Goal: Task Accomplishment & Management: Manage account settings

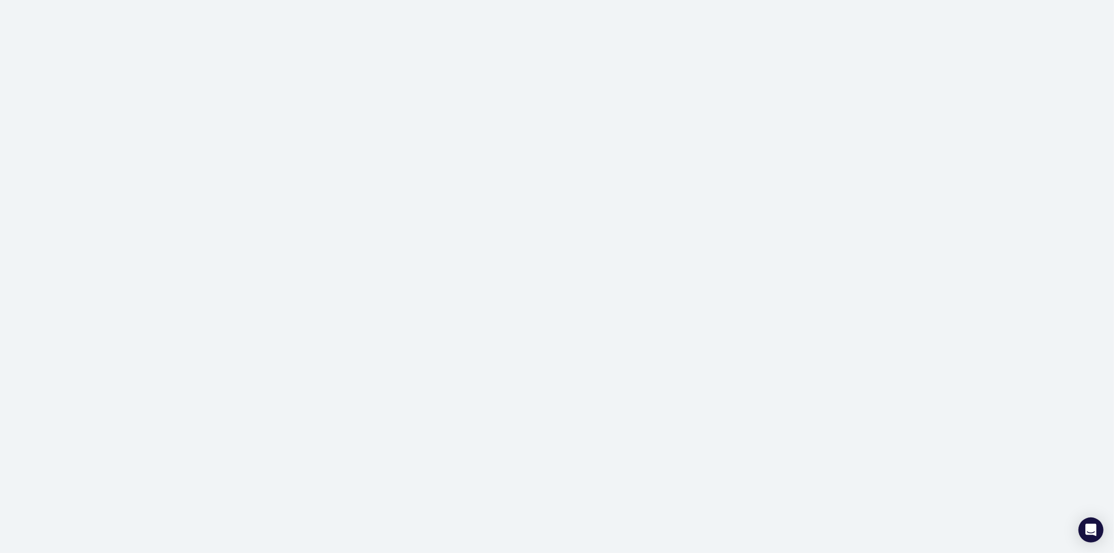
click at [302, 33] on div at bounding box center [557, 276] width 1114 height 553
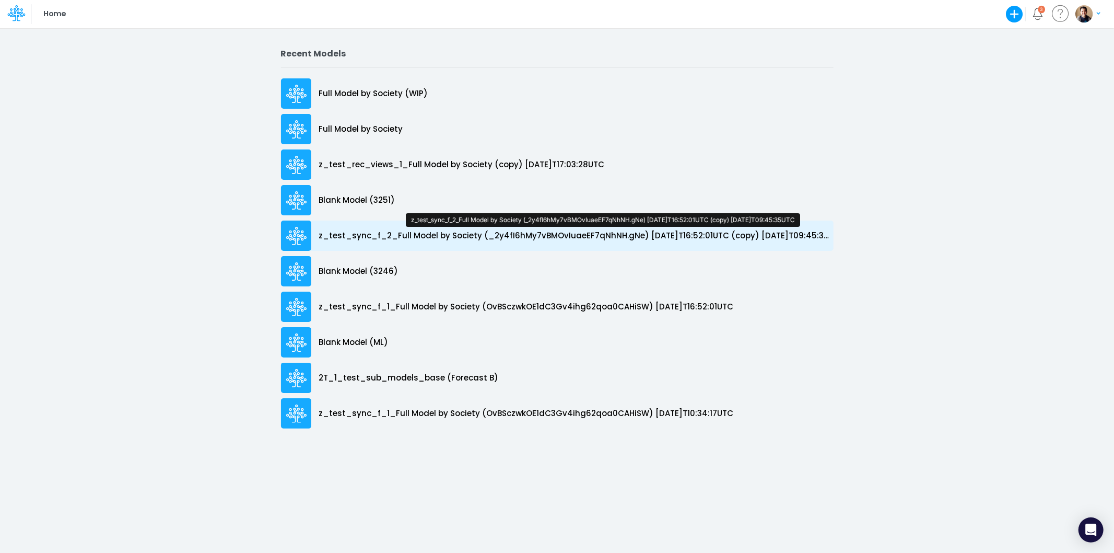
click at [499, 236] on p "z_test_sync_f_2_Full Model by Society (_2y4fI6hMy7vBMOvIuaeEF7qNhNH.gNe) 2025-0…" at bounding box center [576, 236] width 514 height 12
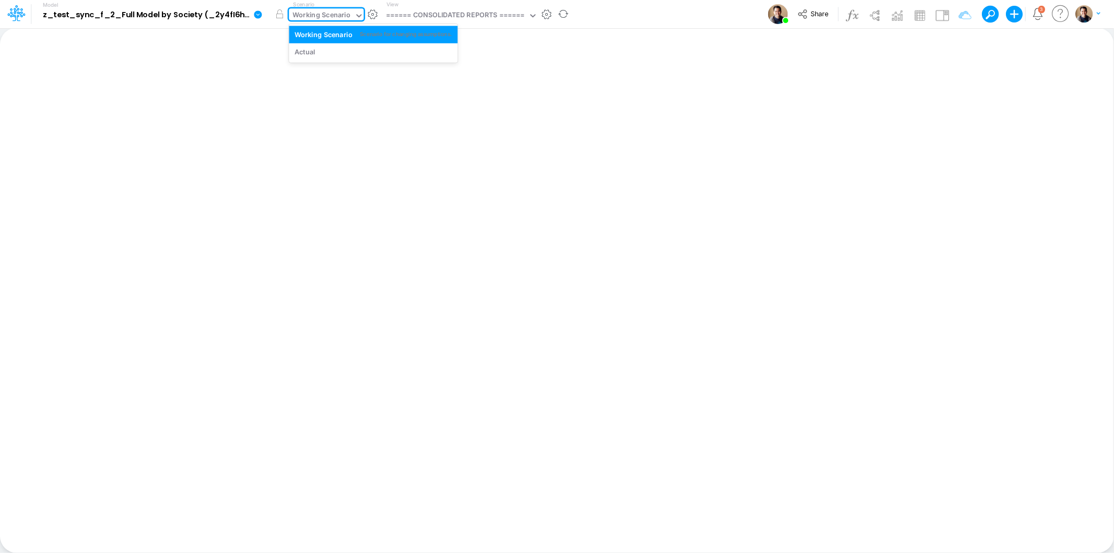
click at [330, 16] on div "Working Scenario" at bounding box center [322, 16] width 58 height 12
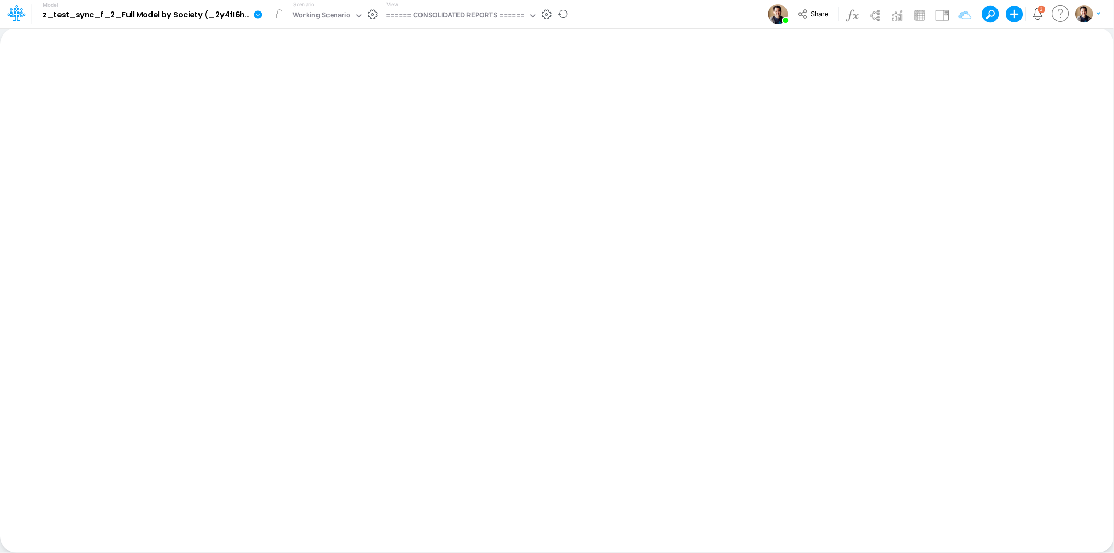
click at [431, 7] on div "View ====== CONSOLIDATED REPORTS ======" at bounding box center [460, 14] width 156 height 27
click at [435, 12] on div "====== CONSOLIDATED REPORTS ======" at bounding box center [455, 16] width 138 height 12
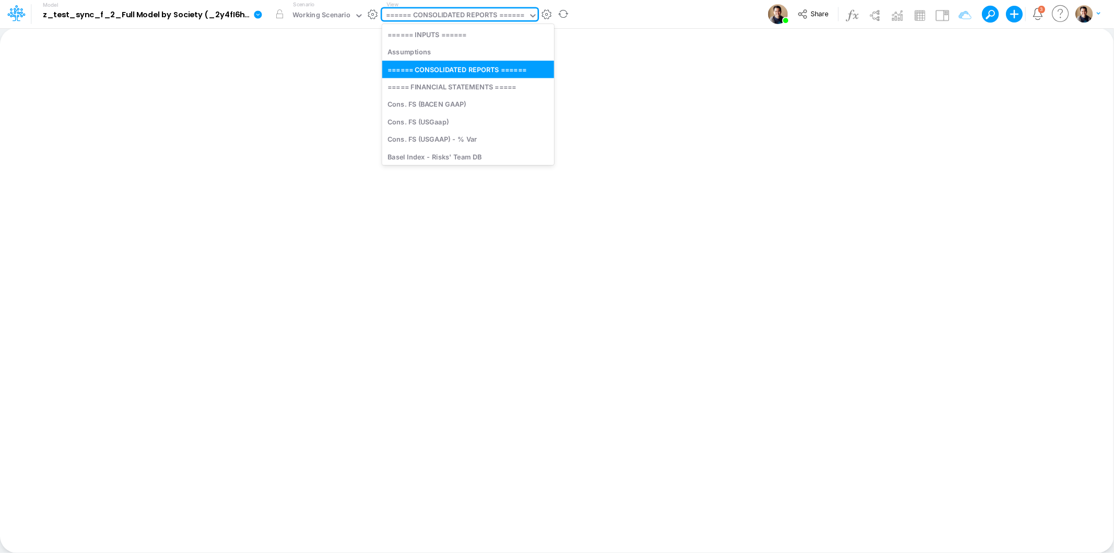
type input "a"
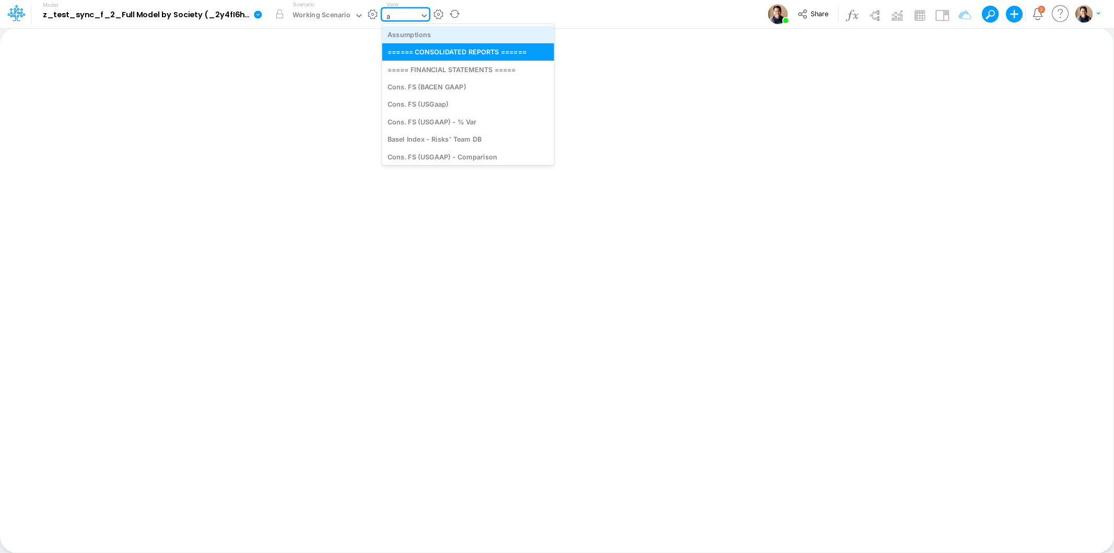
click at [437, 34] on div "Assumptions" at bounding box center [468, 34] width 172 height 17
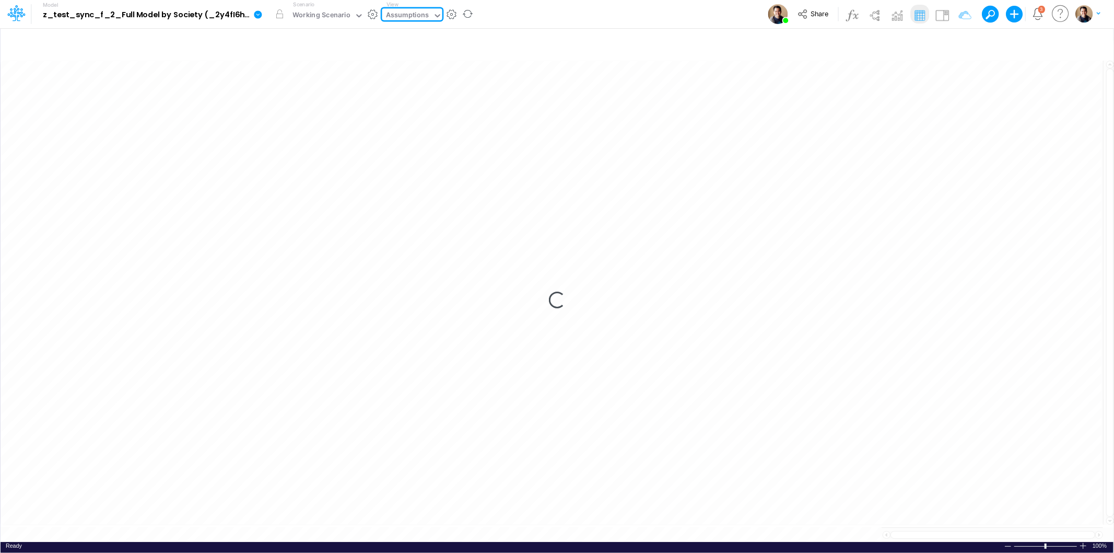
click at [256, 17] on icon at bounding box center [258, 14] width 8 height 8
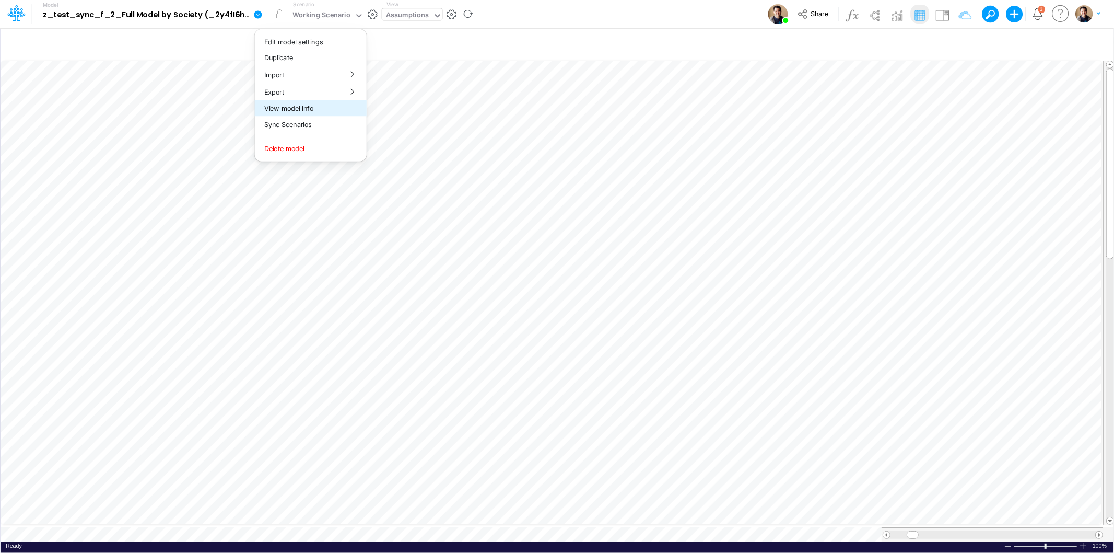
click at [318, 108] on button "View model info" at bounding box center [311, 108] width 112 height 16
click at [258, 17] on icon at bounding box center [258, 14] width 8 height 8
click at [330, 121] on button "Sync Scenarios" at bounding box center [311, 124] width 112 height 16
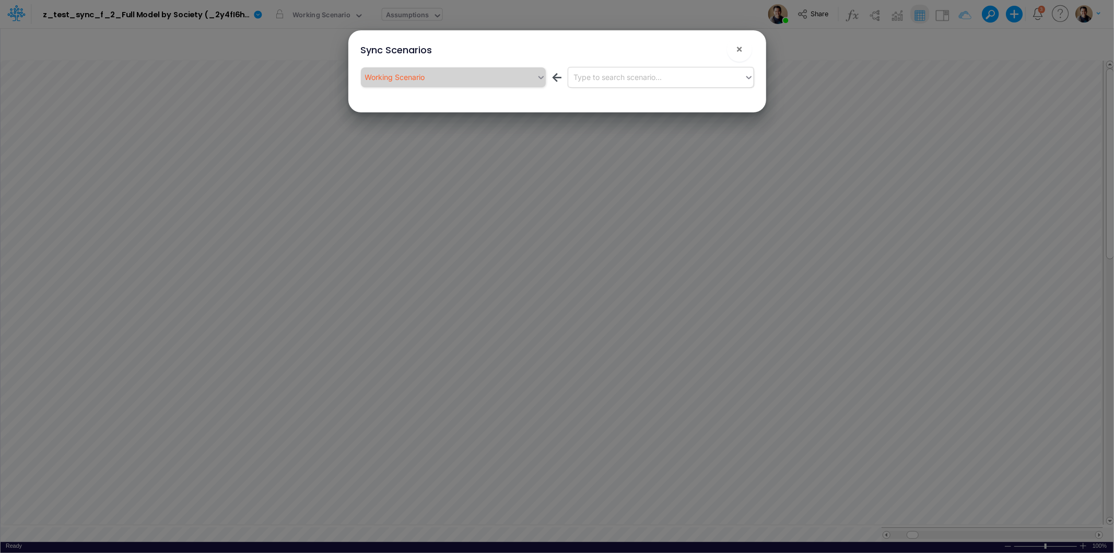
click at [707, 69] on div "Type to search scenario..." at bounding box center [656, 76] width 176 height 17
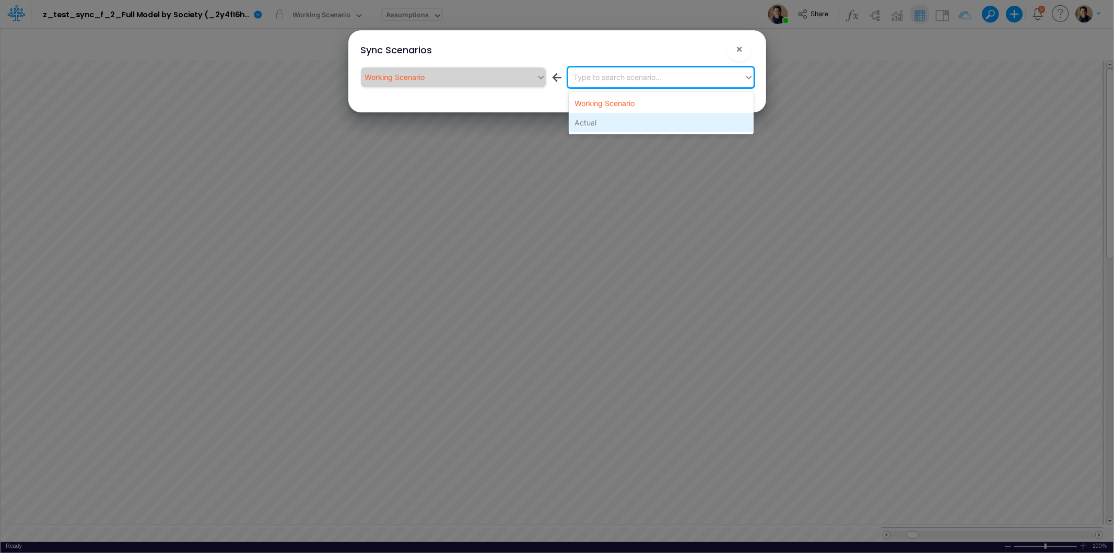
click at [677, 121] on div "Actual" at bounding box center [661, 122] width 185 height 19
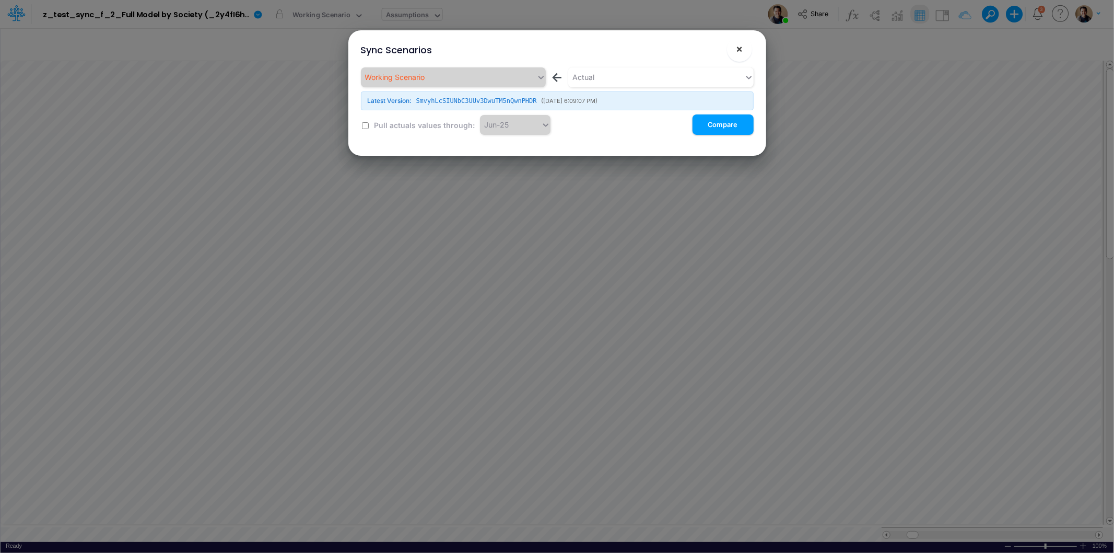
click at [742, 47] on span "×" at bounding box center [739, 48] width 7 height 13
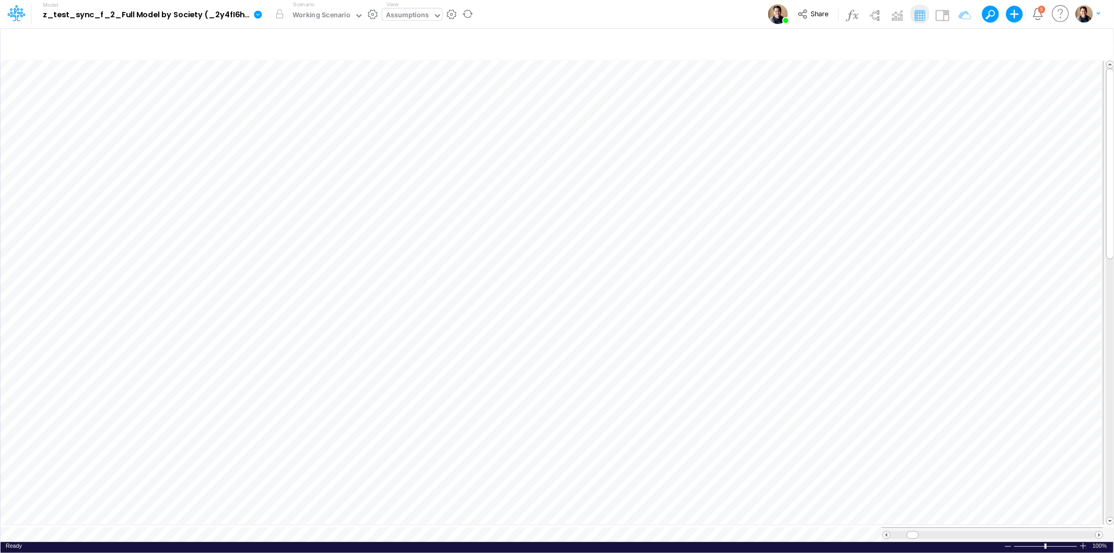
click at [259, 13] on icon at bounding box center [258, 14] width 8 height 8
click at [306, 86] on button "Export" at bounding box center [311, 91] width 112 height 17
click at [415, 99] on button "Views" at bounding box center [423, 97] width 112 height 16
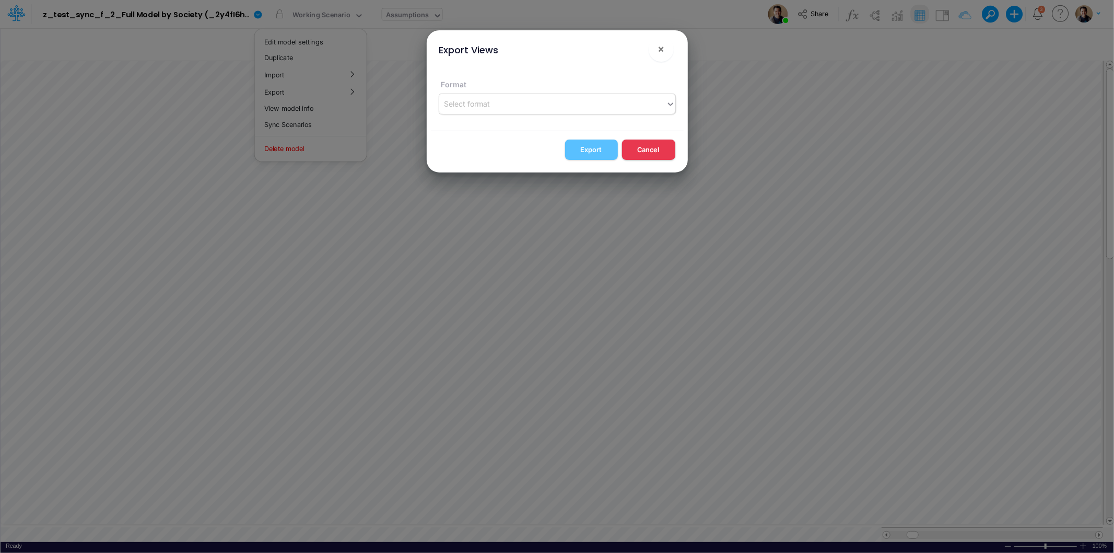
click at [578, 101] on div "Select format" at bounding box center [552, 103] width 227 height 17
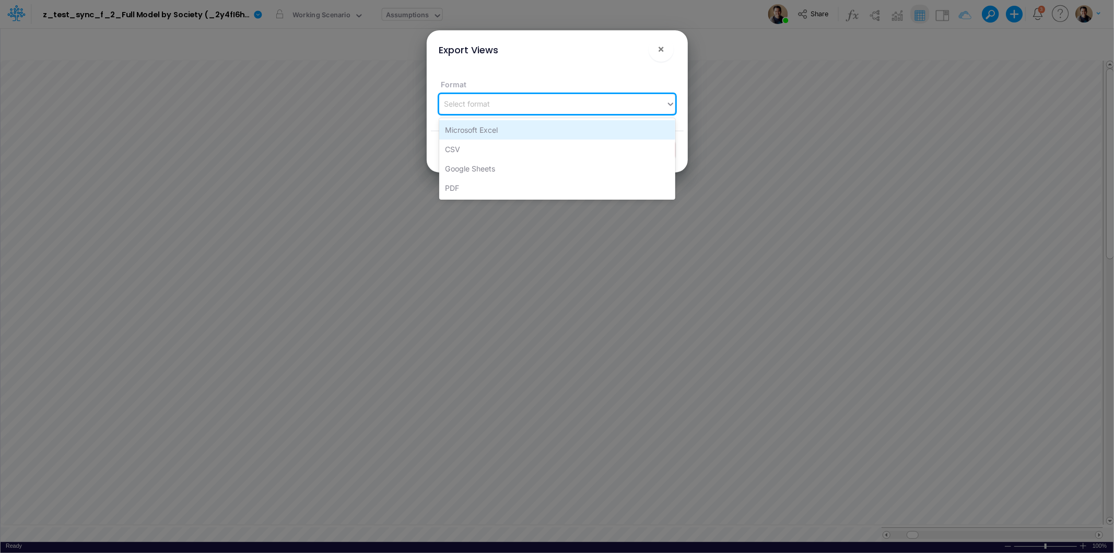
click at [534, 122] on div "Microsoft Excel" at bounding box center [557, 129] width 236 height 19
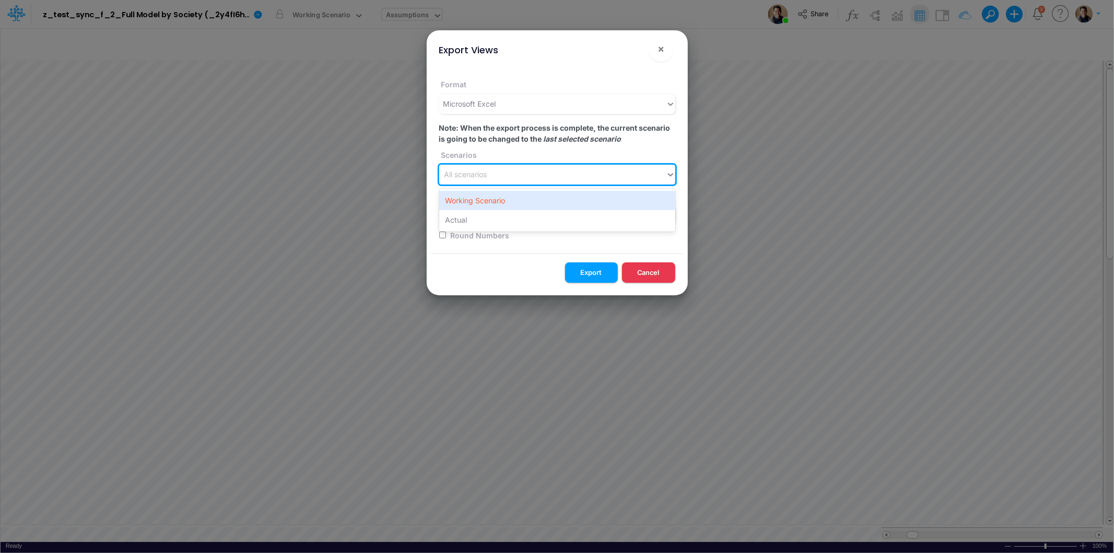
click at [497, 174] on div "All scenarios" at bounding box center [552, 174] width 227 height 17
click at [500, 196] on div "Working Scenario" at bounding box center [557, 200] width 236 height 19
click at [500, 210] on div "All views" at bounding box center [552, 214] width 227 height 17
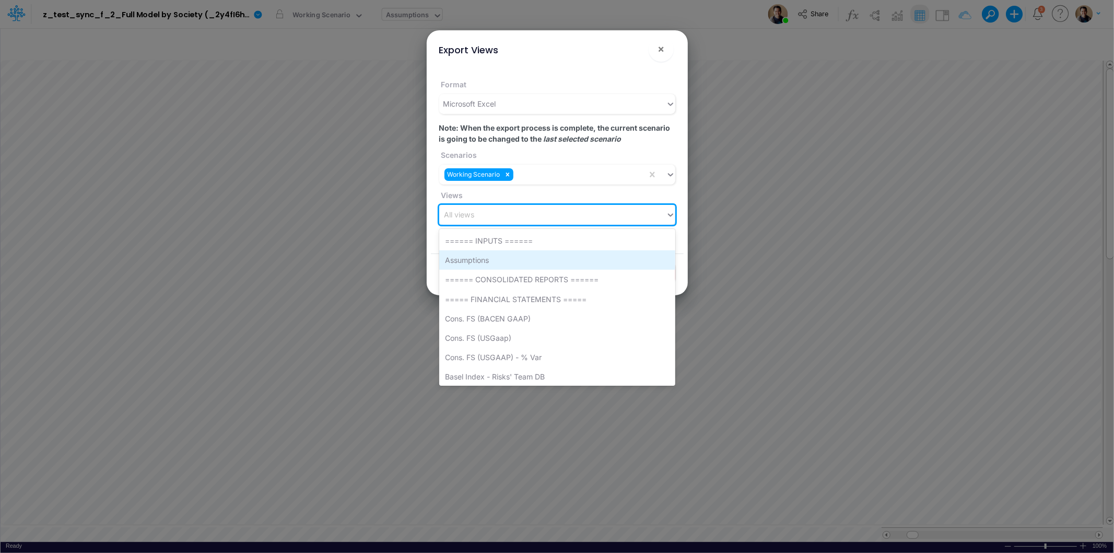
click at [505, 264] on div "Assumptions" at bounding box center [557, 259] width 236 height 19
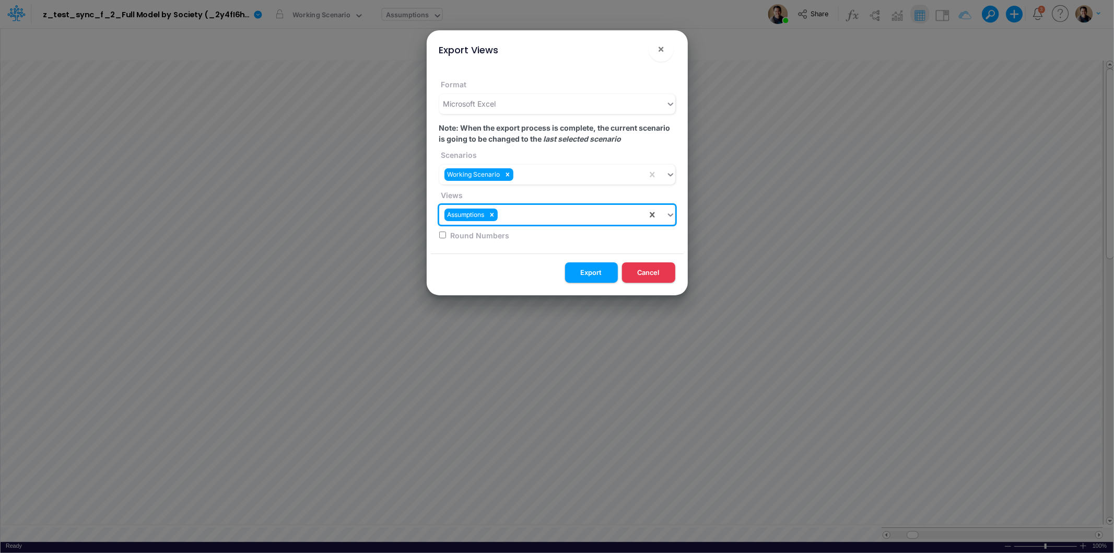
click at [527, 222] on div "Assumptions" at bounding box center [543, 214] width 208 height 17
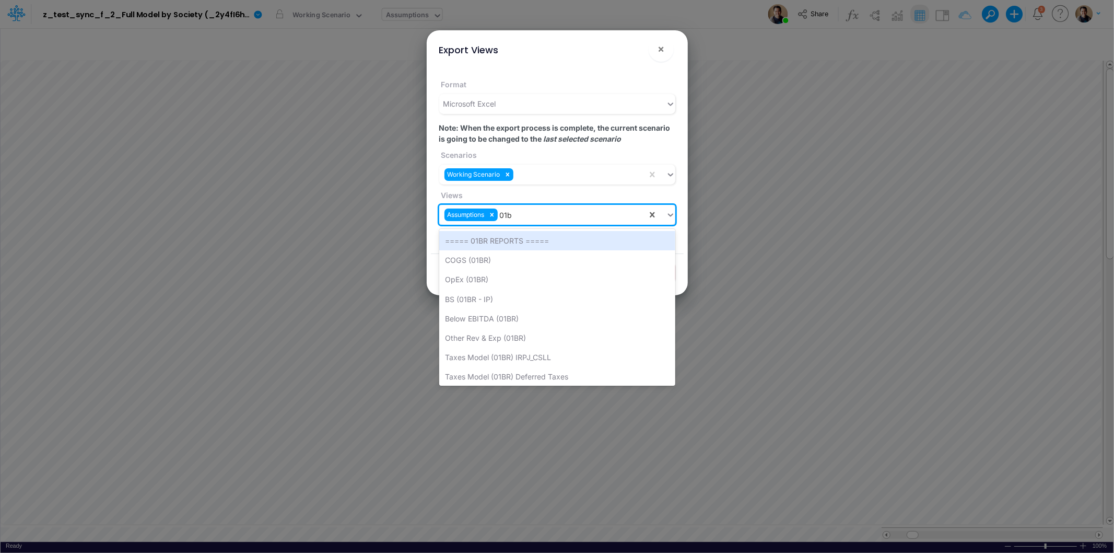
type input "01br"
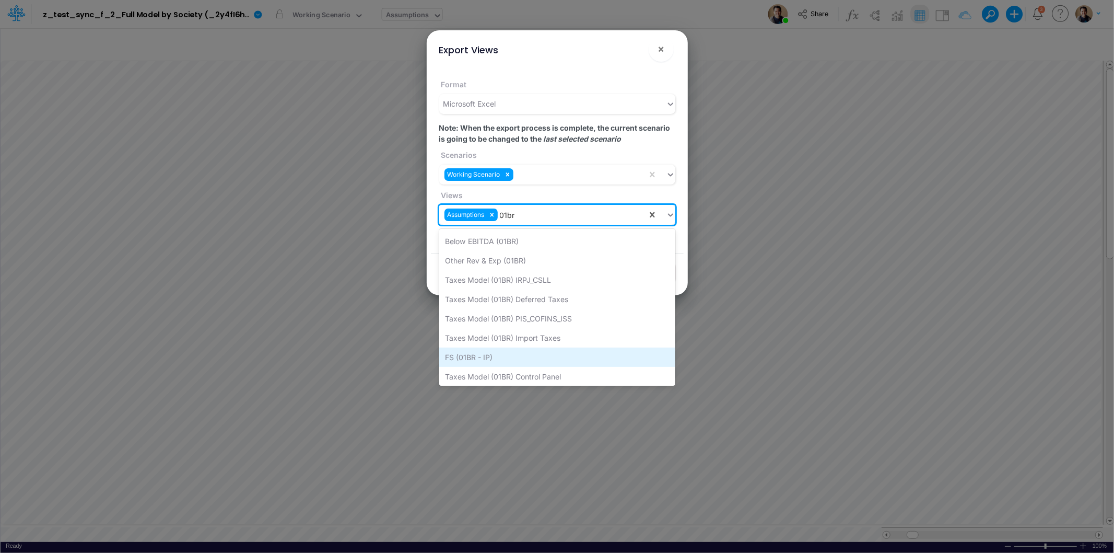
scroll to position [99, 0]
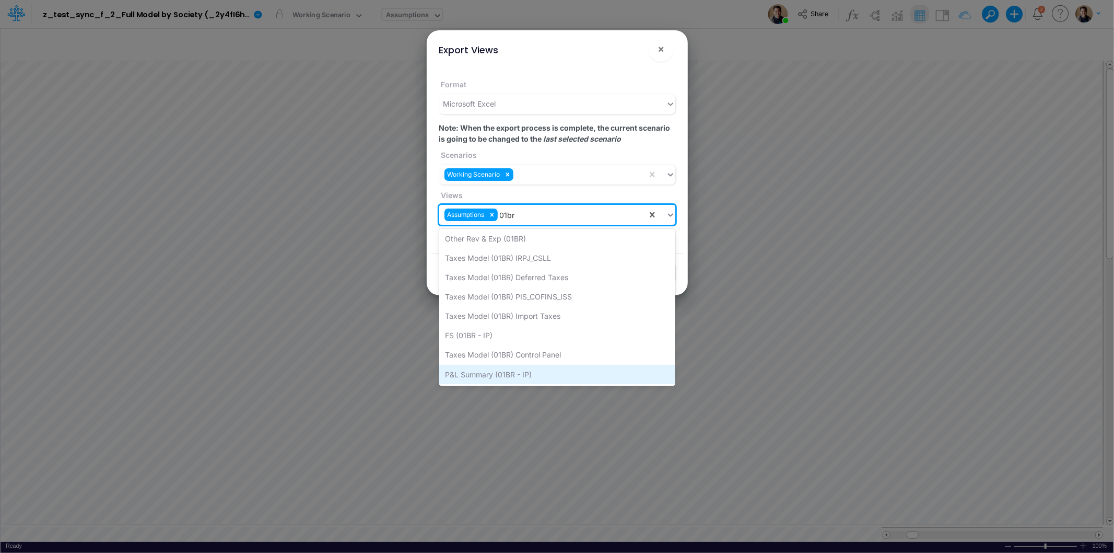
click at [557, 377] on div "P&L Summary (01BR - IP)" at bounding box center [557, 374] width 236 height 19
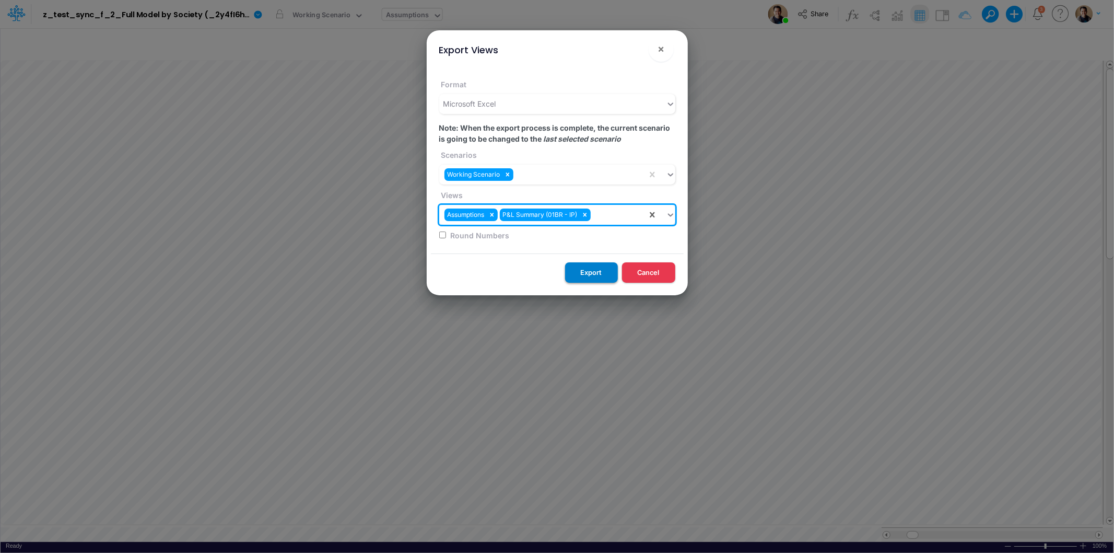
click at [601, 273] on button "Export" at bounding box center [591, 272] width 53 height 20
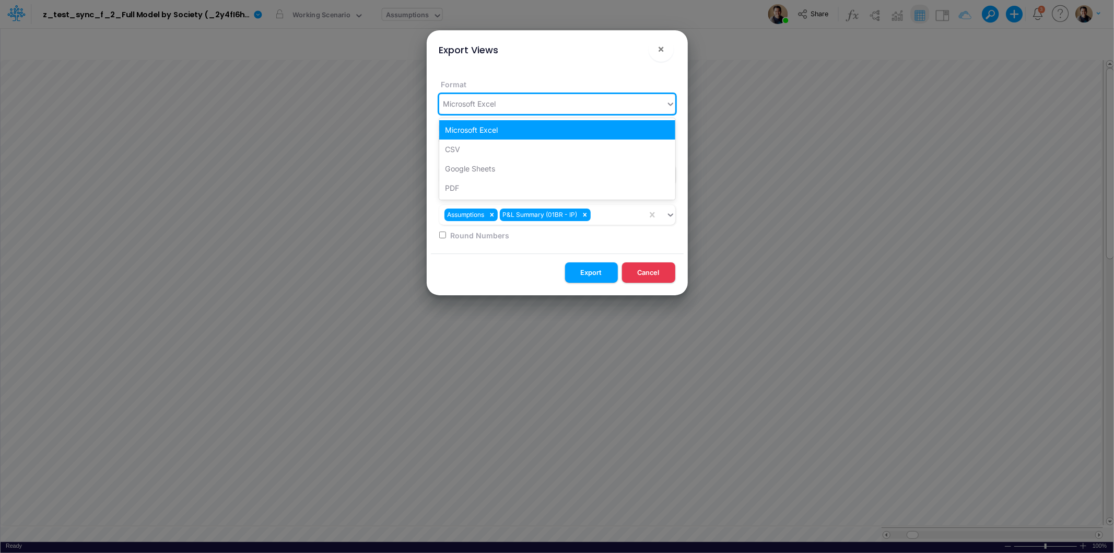
click at [608, 102] on div "Microsoft Excel" at bounding box center [552, 103] width 227 height 17
click at [576, 151] on div "CSV" at bounding box center [557, 148] width 236 height 19
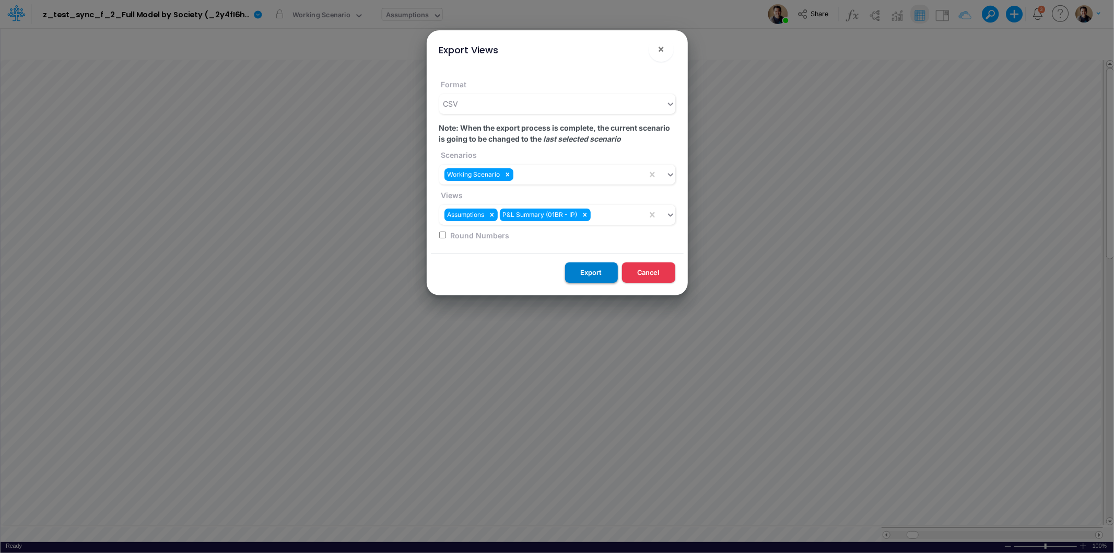
click at [591, 273] on button "Export" at bounding box center [591, 272] width 53 height 20
click at [666, 48] on button "×" at bounding box center [661, 49] width 25 height 25
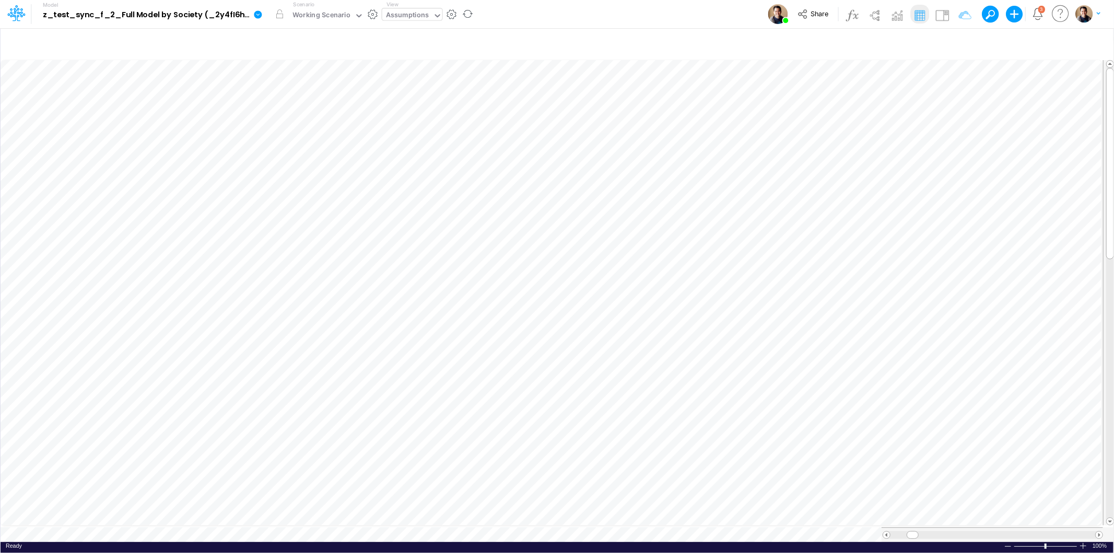
click at [259, 13] on icon at bounding box center [258, 14] width 8 height 8
click at [279, 39] on button "Edit model settings" at bounding box center [311, 42] width 112 height 16
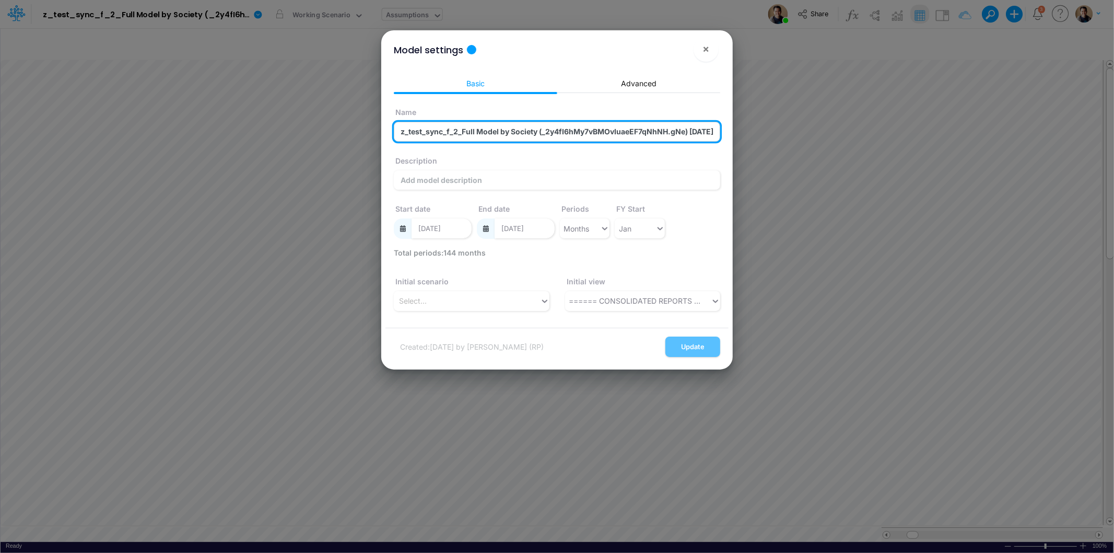
click at [542, 129] on input "z_test_sync_f_2_Full Model by Society (_2y4fI6hMy7vBMOvIuaeEF7qNhNH.gNe) 2025-0…" at bounding box center [557, 132] width 326 height 20
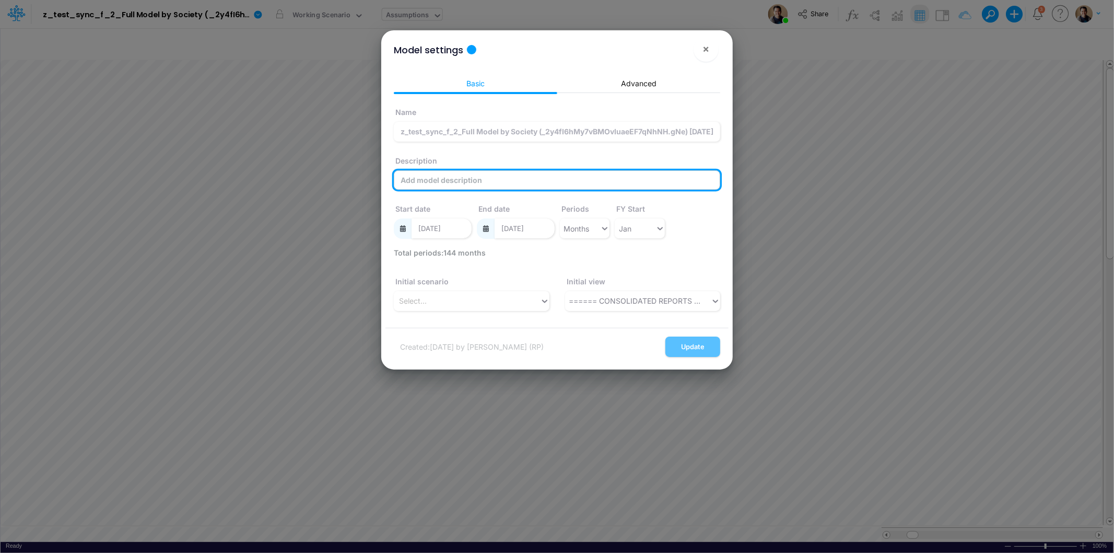
click at [450, 185] on input "Description" at bounding box center [557, 180] width 326 height 20
paste input "z_test_sync_f_2_Full Model by Society (_2y4fI6hMy7vBMOvIuaeEF7qNhNH.gNe) 2025-0…"
type input "z_test_sync_f_2_Full Model by Society (_2y4fI6hMy7vBMOvIuaeEF7qNhNH.gNe) 2025-0…"
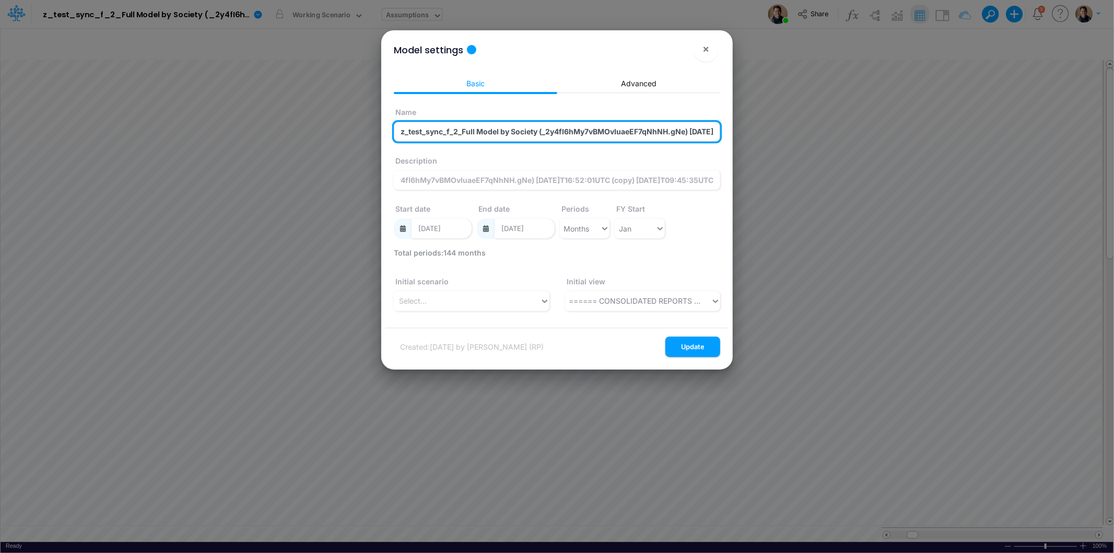
scroll to position [0, 0]
click at [508, 137] on input "z_test_sync_f_2_Full Model by Society (_2y4fI6hMy7vBMOvIuaeEF7qNhNH.gNe) 2025-0…" at bounding box center [557, 132] width 326 height 20
type input "z_test_sync_f_2_FM"
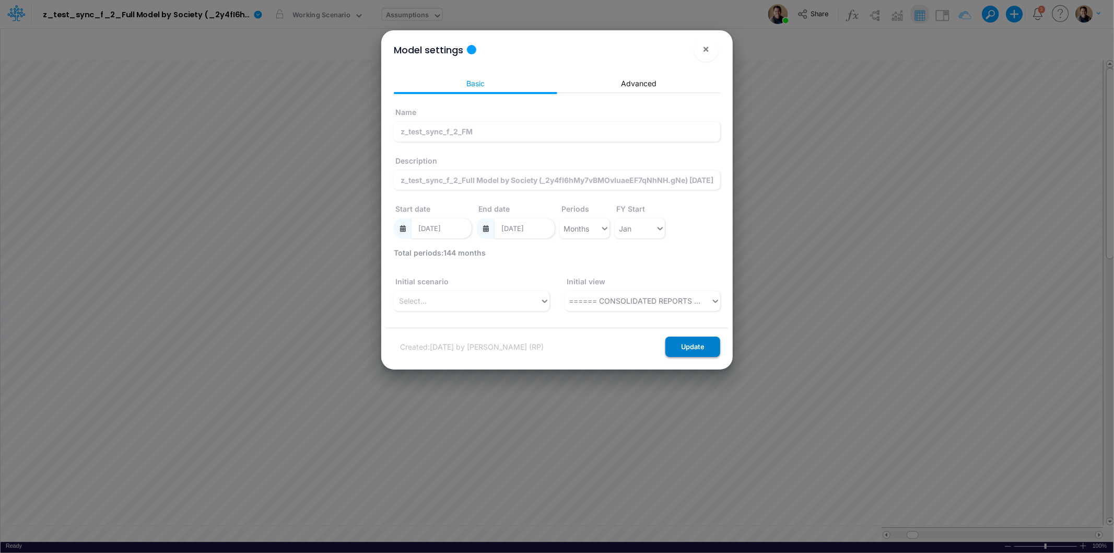
click at [703, 343] on button "Update" at bounding box center [692, 346] width 55 height 20
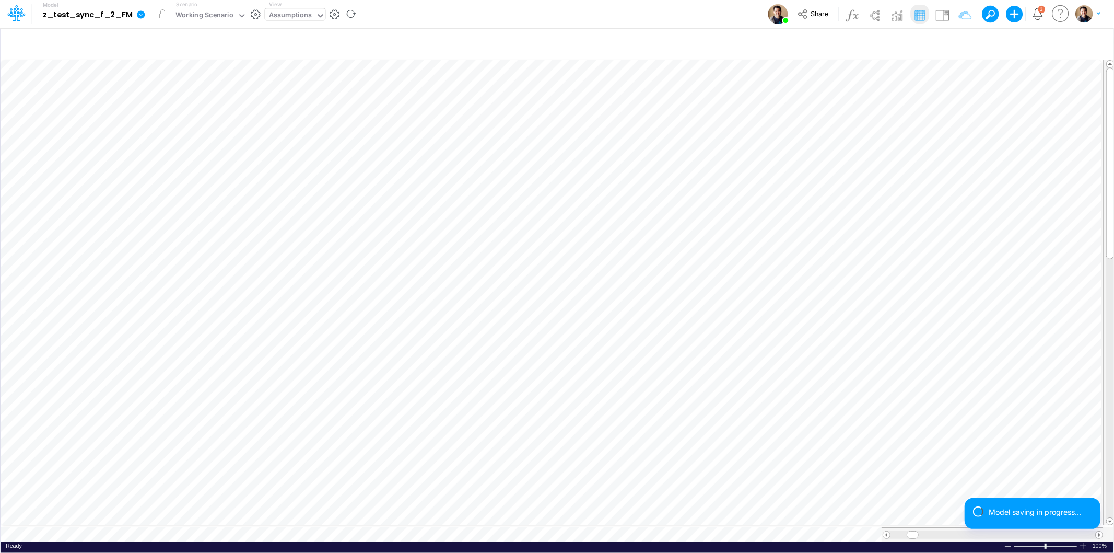
click at [136, 15] on icon at bounding box center [140, 14] width 9 height 9
click at [207, 86] on button "Export" at bounding box center [194, 91] width 112 height 17
click at [311, 102] on button "Views" at bounding box center [306, 97] width 112 height 16
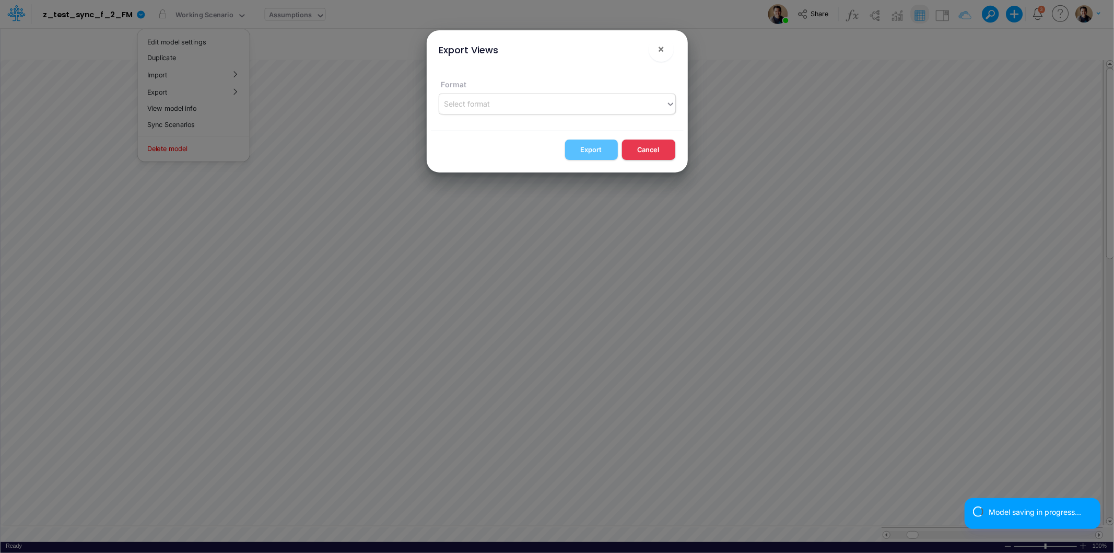
click at [596, 108] on div "Select format" at bounding box center [552, 103] width 227 height 17
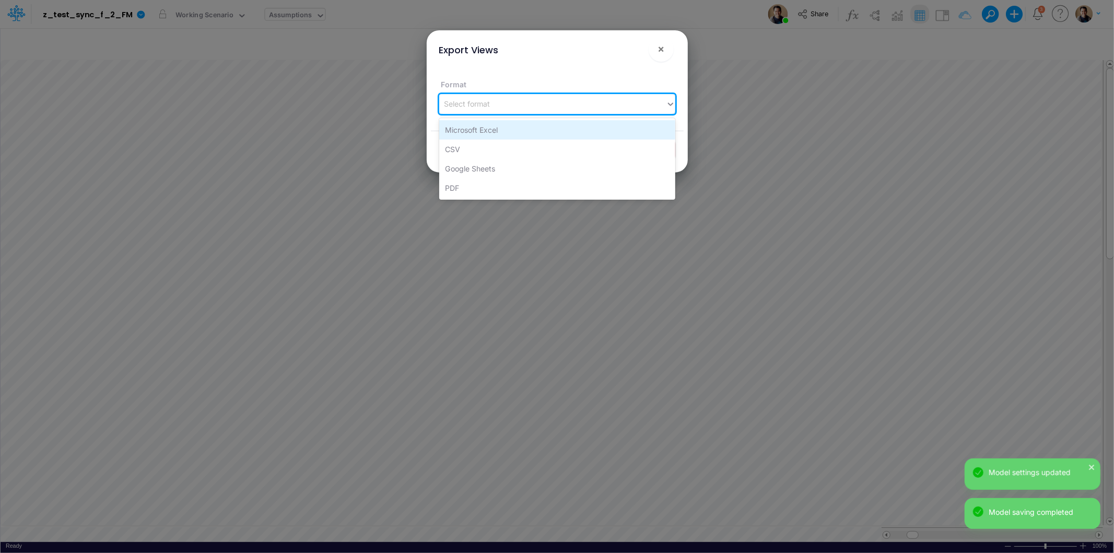
click at [550, 134] on div "Microsoft Excel" at bounding box center [557, 129] width 236 height 19
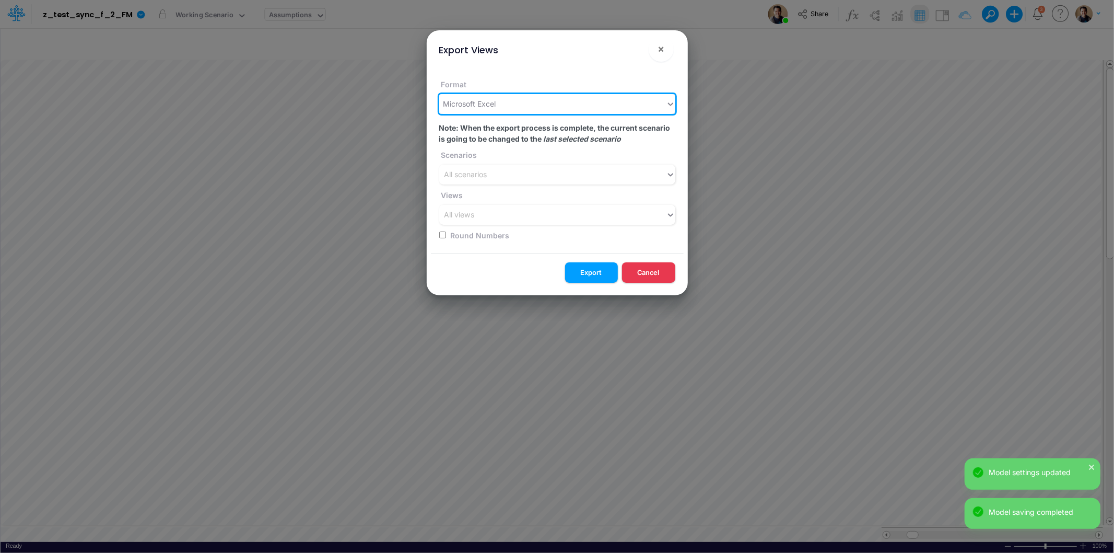
click at [544, 103] on div "Microsoft Excel" at bounding box center [552, 103] width 227 height 17
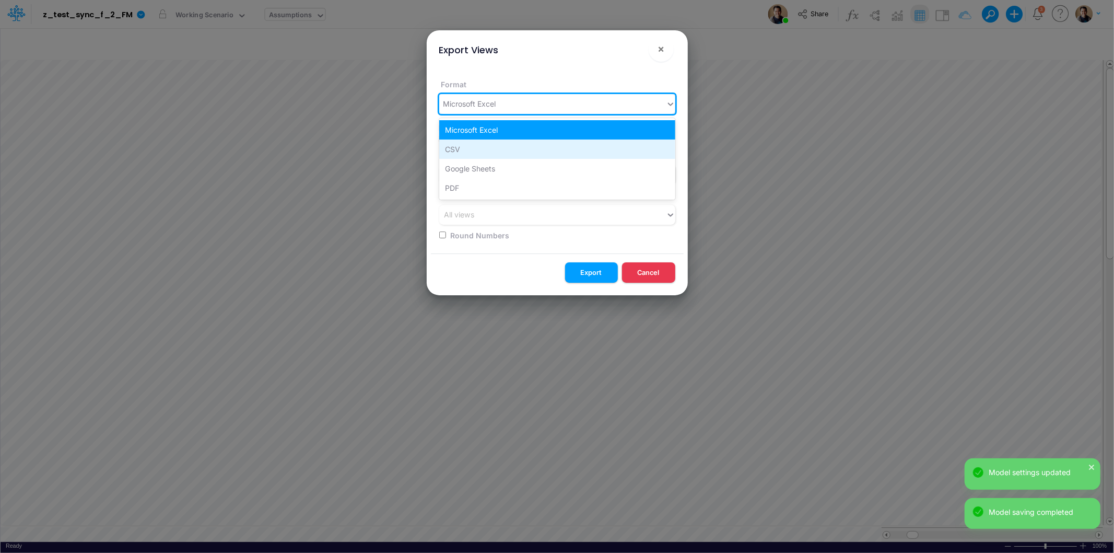
click at [528, 155] on div "CSV" at bounding box center [557, 148] width 236 height 19
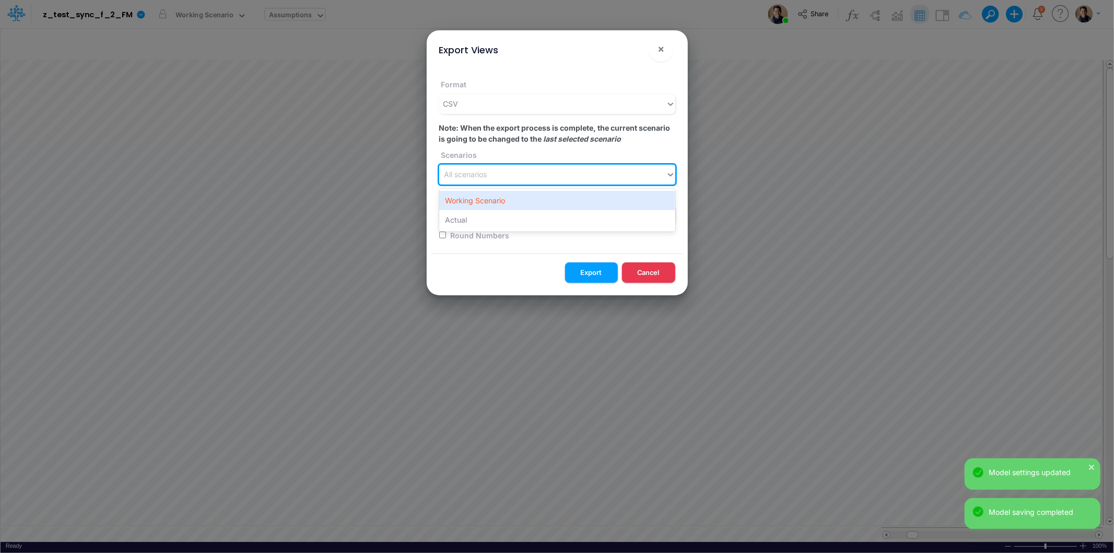
click at [526, 179] on div "All scenarios" at bounding box center [552, 174] width 227 height 17
click at [530, 198] on div "Working Scenario" at bounding box center [557, 200] width 236 height 19
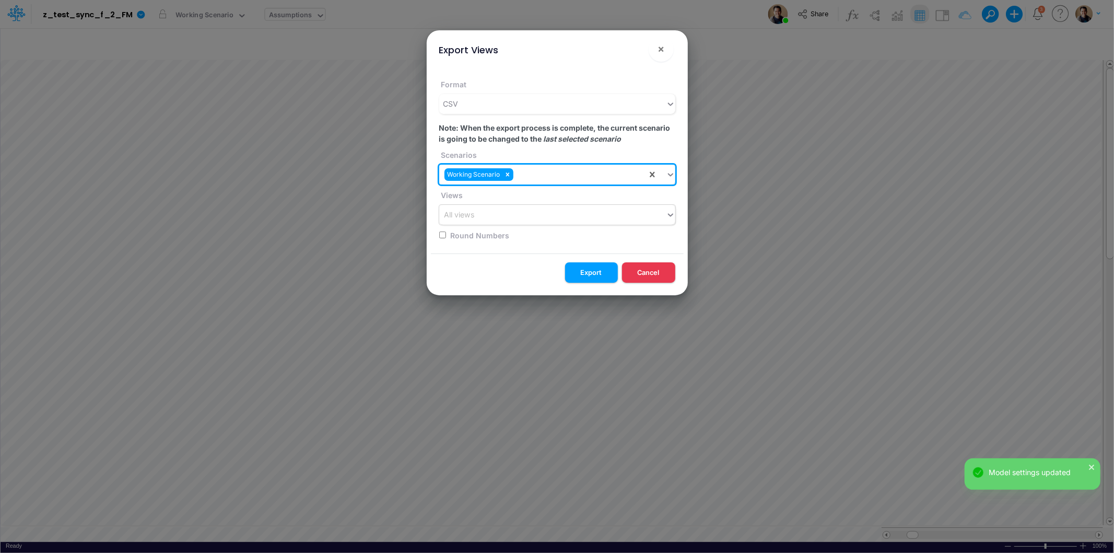
click at [523, 213] on div "All views" at bounding box center [552, 214] width 227 height 17
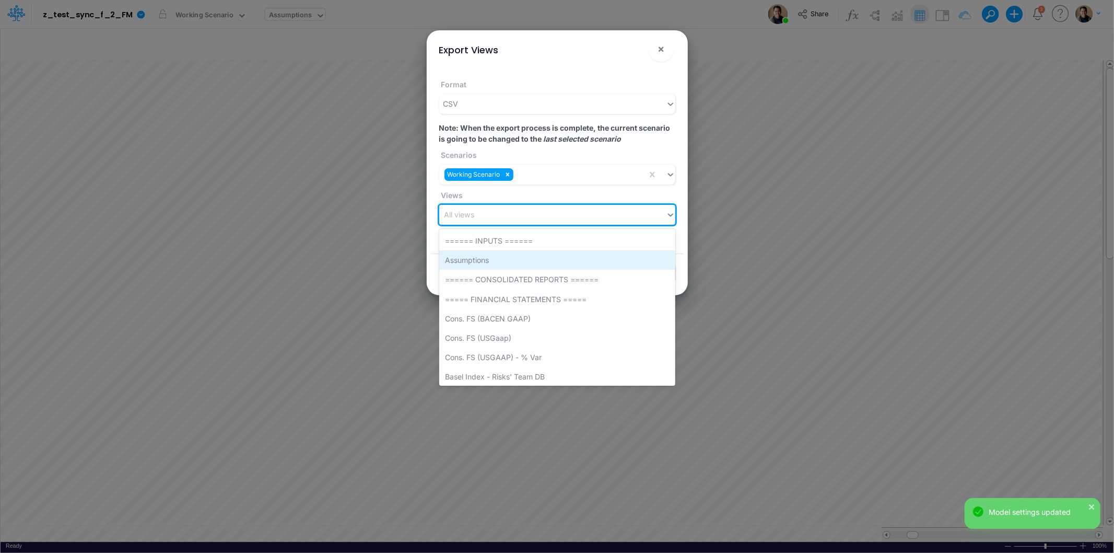
click at [517, 260] on div "Assumptions" at bounding box center [557, 259] width 236 height 19
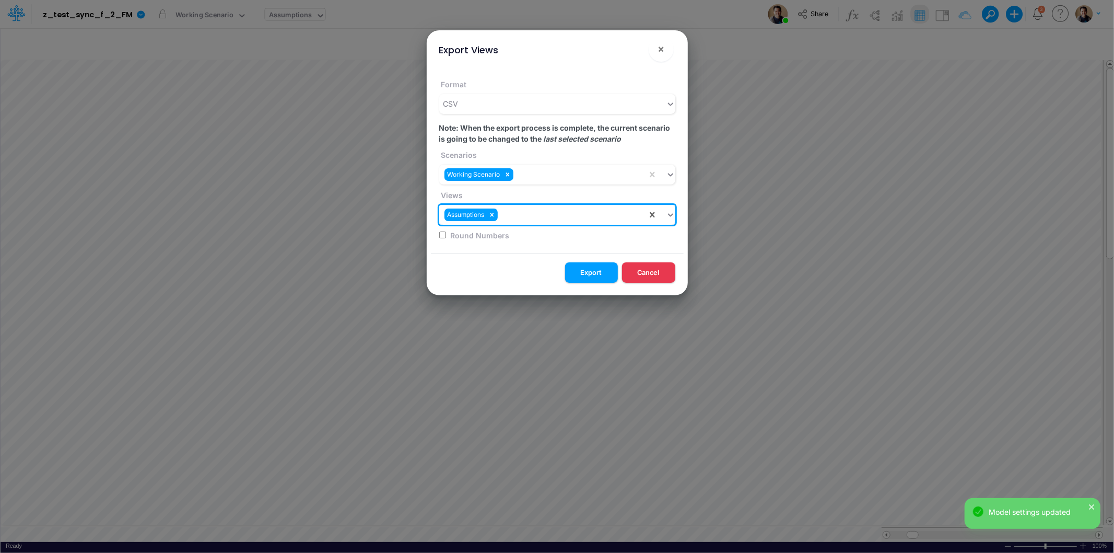
click at [532, 213] on div "Assumptions" at bounding box center [543, 214] width 208 height 17
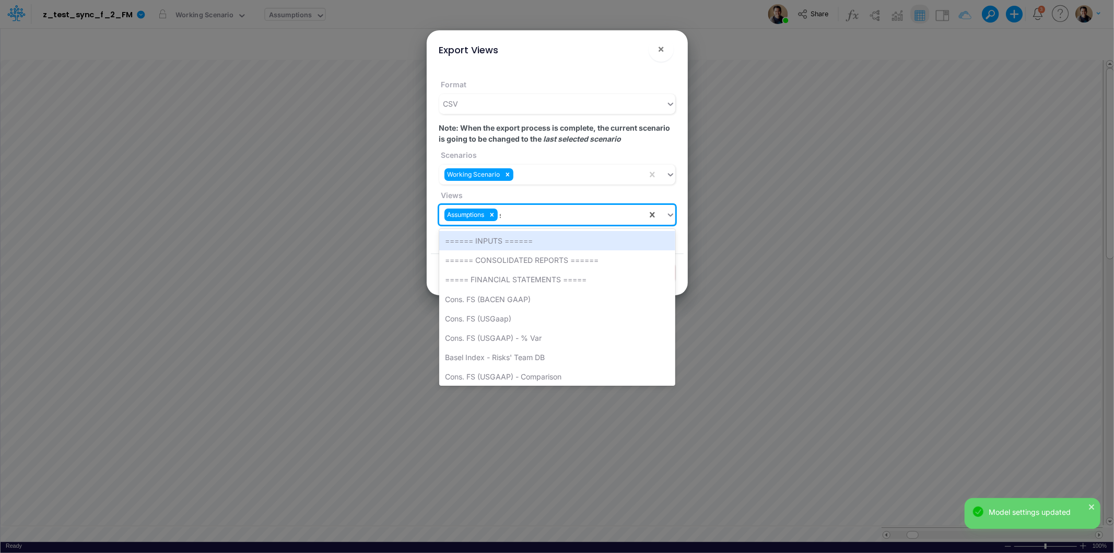
type input "sum"
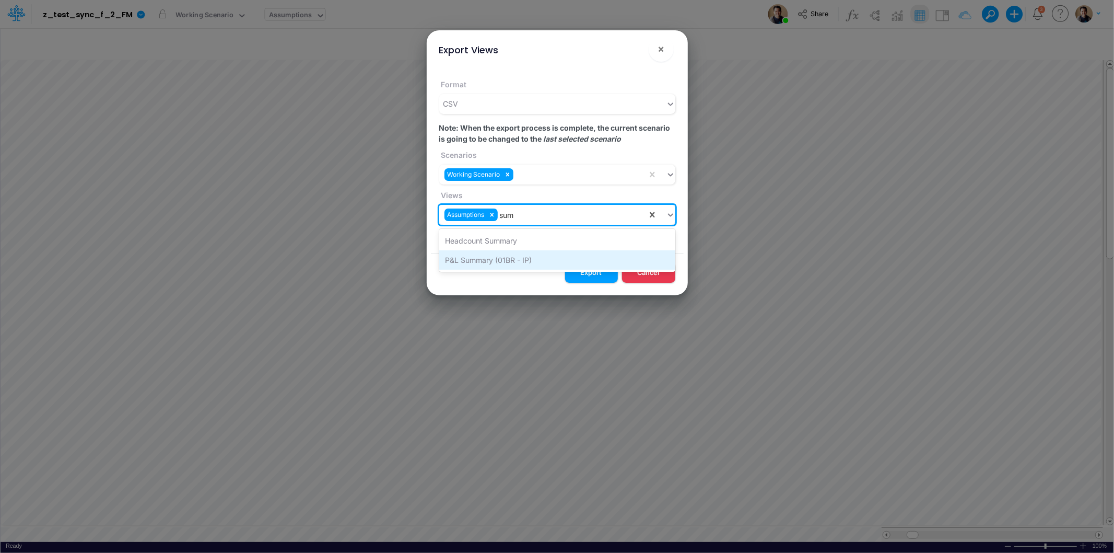
click at [542, 259] on div "P&L Summary (01BR - IP)" at bounding box center [557, 259] width 236 height 19
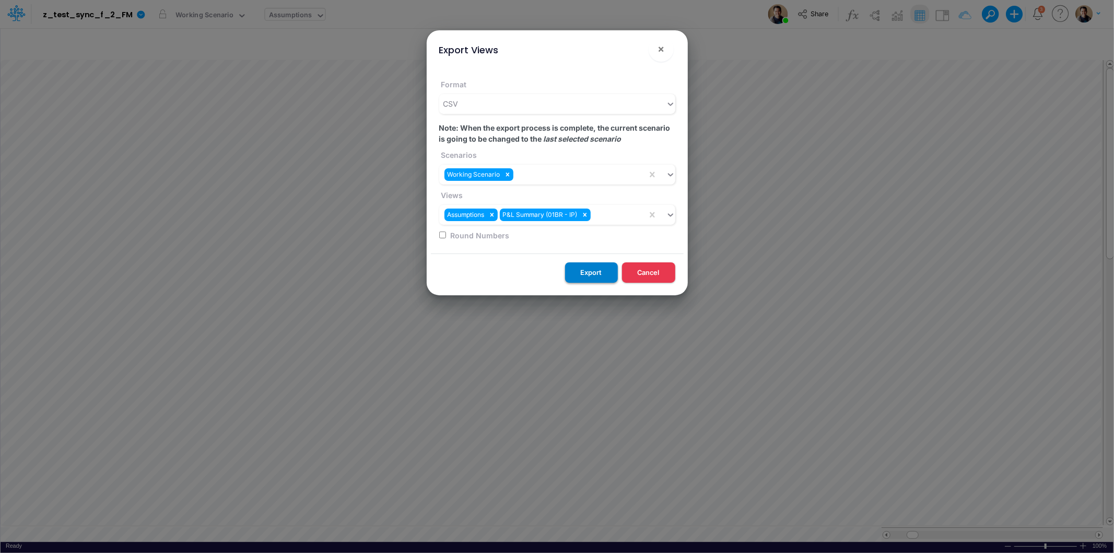
click at [598, 273] on button "Export" at bounding box center [591, 272] width 53 height 20
click at [494, 217] on icon at bounding box center [491, 214] width 7 height 7
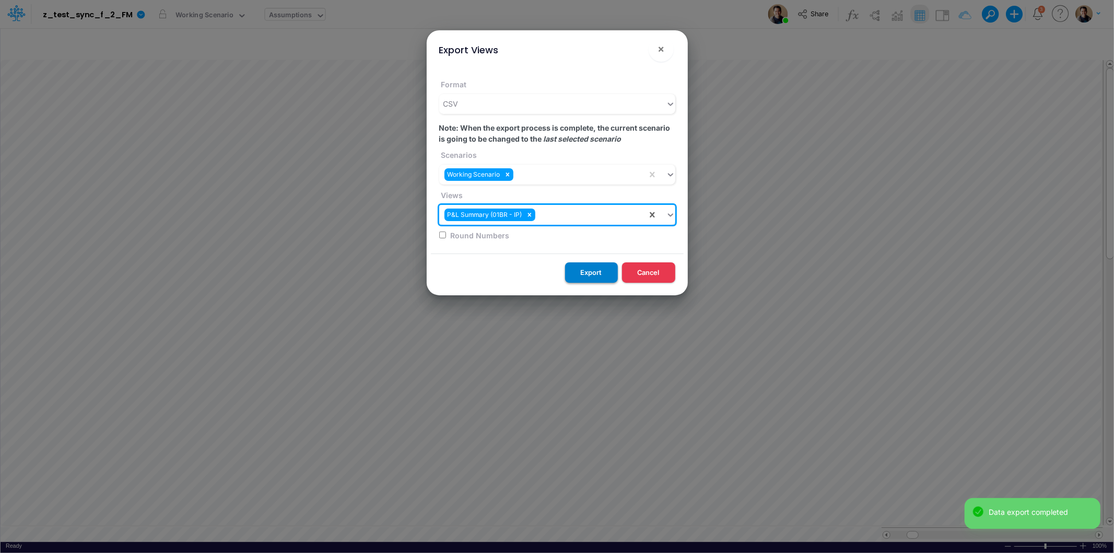
click at [590, 269] on button "Export" at bounding box center [591, 272] width 53 height 20
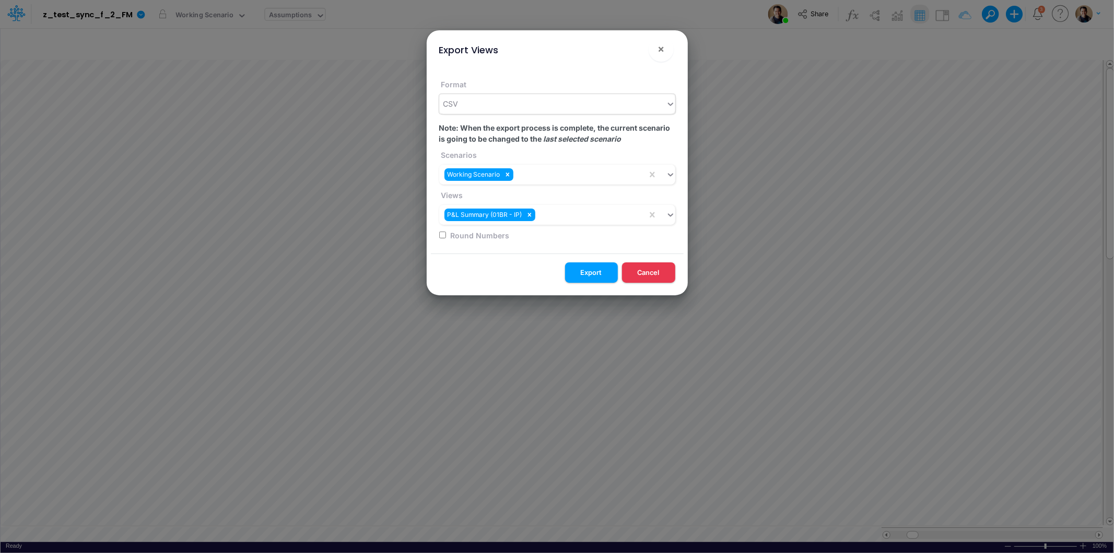
click at [531, 103] on div "CSV" at bounding box center [552, 103] width 227 height 17
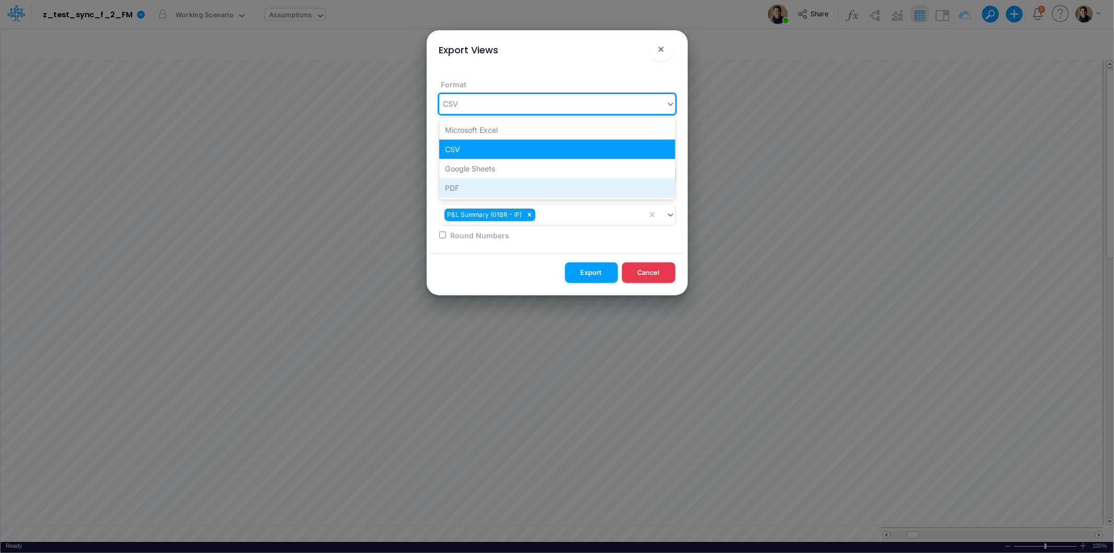
click at [519, 187] on div "PDF" at bounding box center [557, 187] width 236 height 19
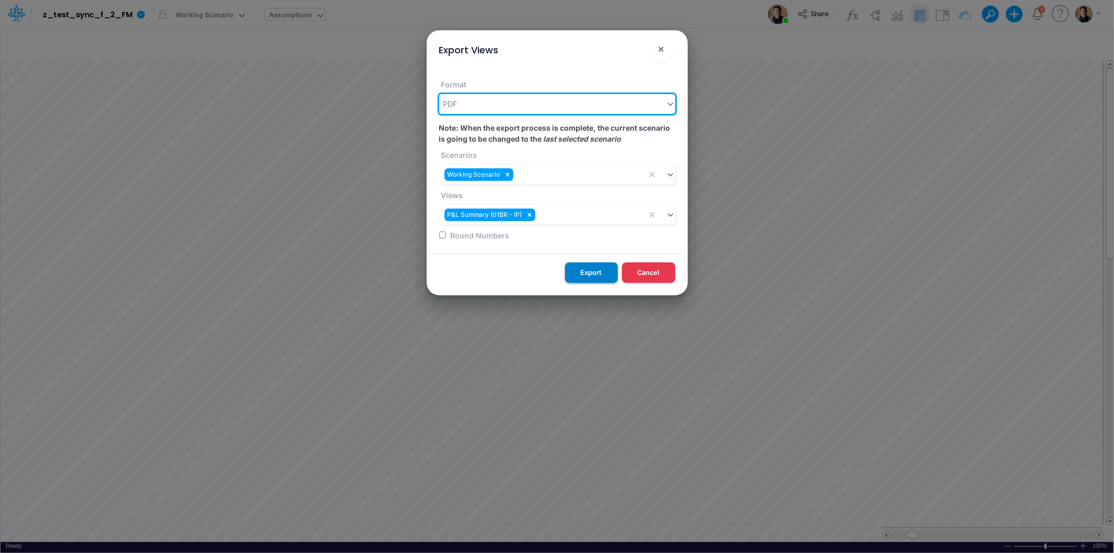
click at [596, 273] on button "Export" at bounding box center [591, 272] width 53 height 20
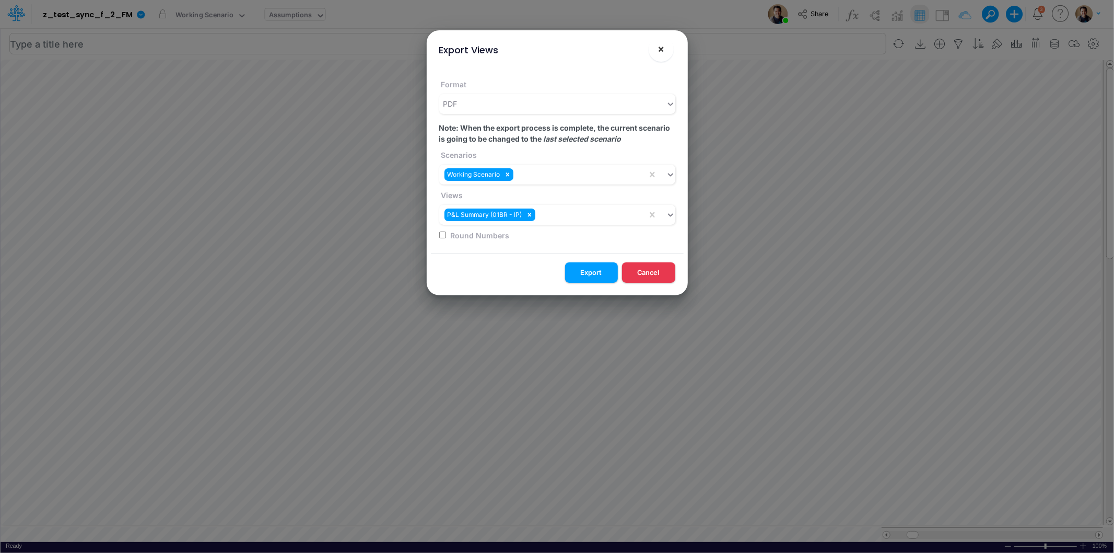
drag, startPoint x: 668, startPoint y: 50, endPoint x: 562, endPoint y: 45, distance: 106.1
click at [668, 50] on button "×" at bounding box center [661, 49] width 25 height 25
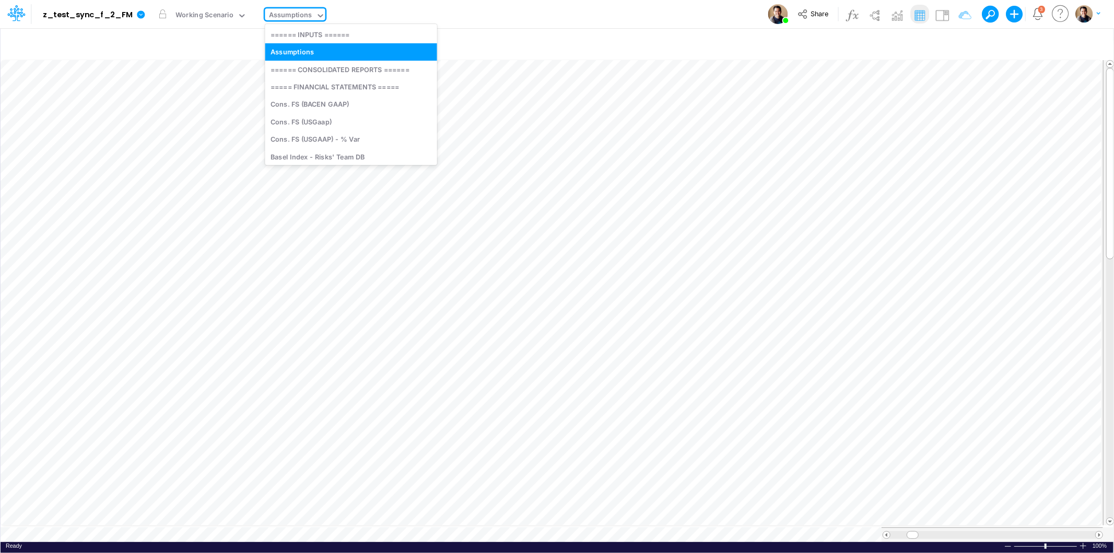
click at [297, 16] on div "Assumptions" at bounding box center [290, 16] width 43 height 12
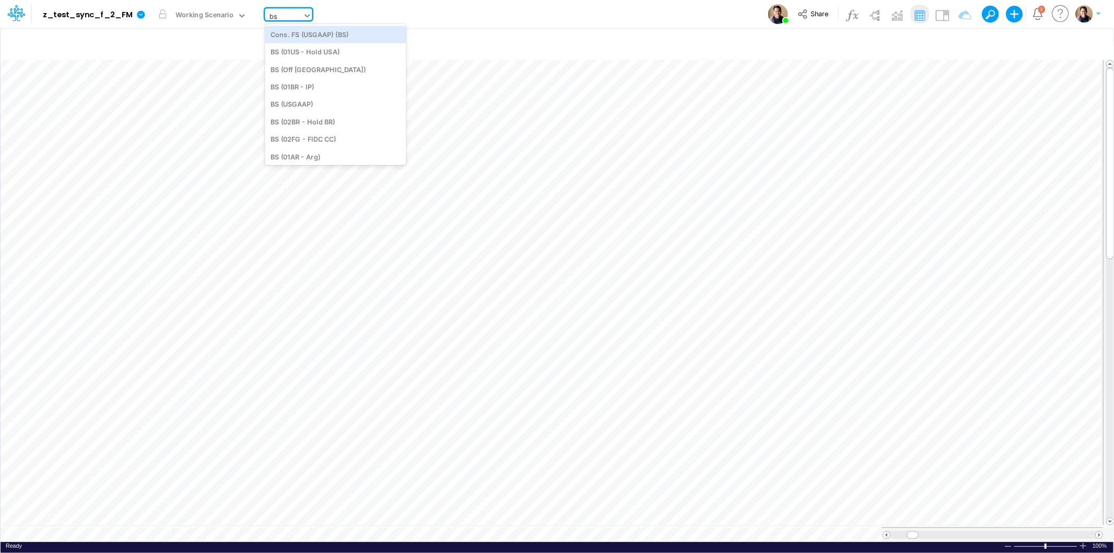
type input "b"
type input "01br"
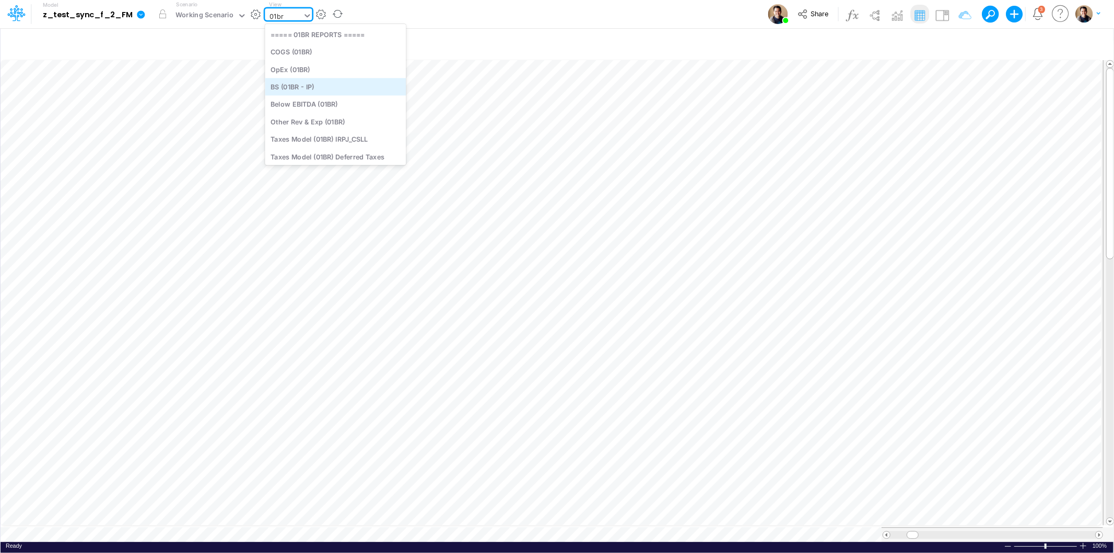
click at [328, 84] on div "BS (01BR - IP)" at bounding box center [335, 86] width 141 height 17
type input "BS (01BR - IP)"
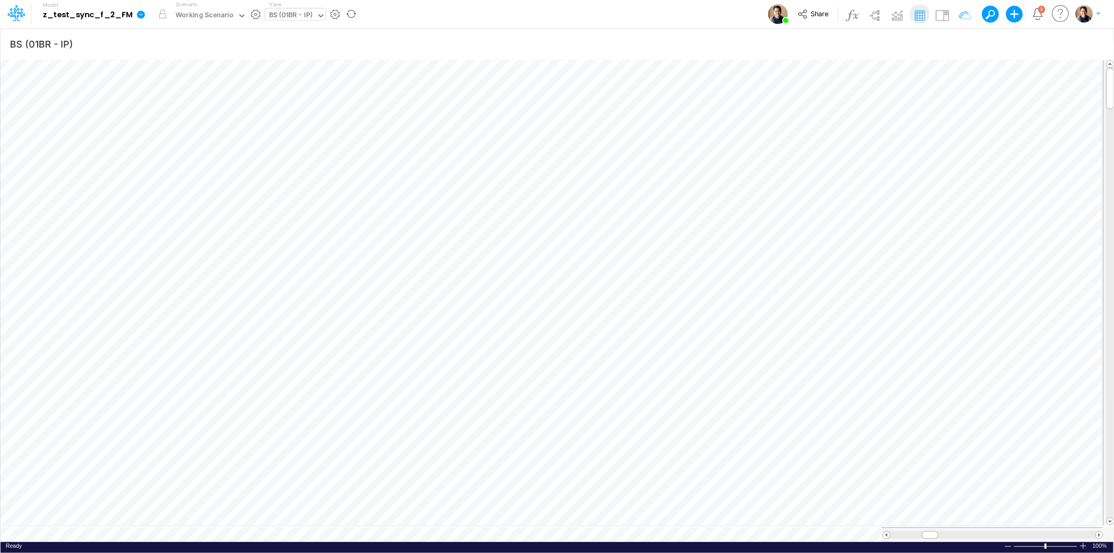
click at [138, 12] on icon at bounding box center [141, 14] width 8 height 8
click at [190, 91] on button "Export" at bounding box center [194, 91] width 112 height 17
click at [303, 101] on button "Views" at bounding box center [306, 97] width 112 height 16
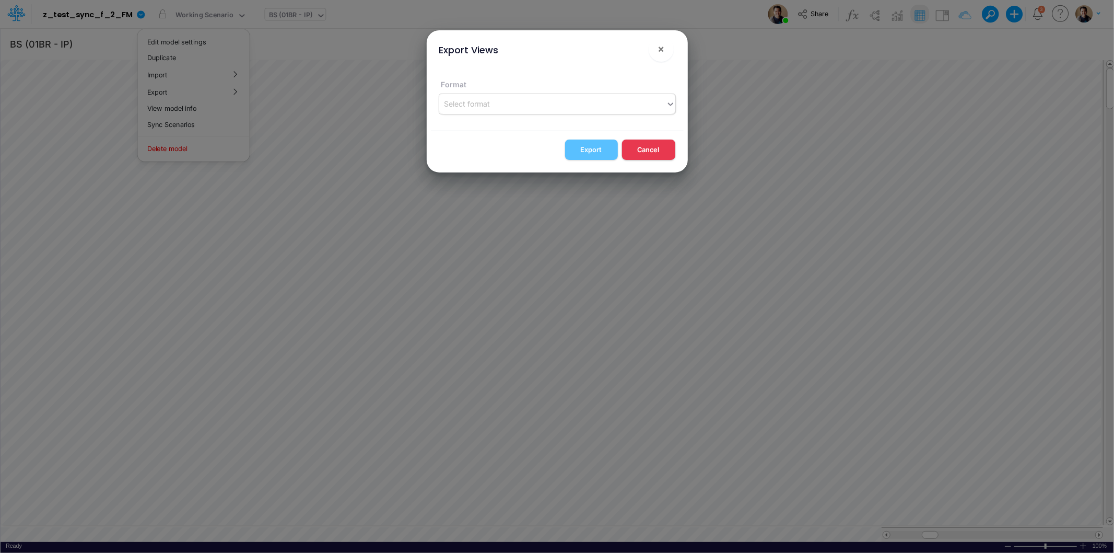
click at [559, 111] on div "Select format" at bounding box center [552, 103] width 227 height 17
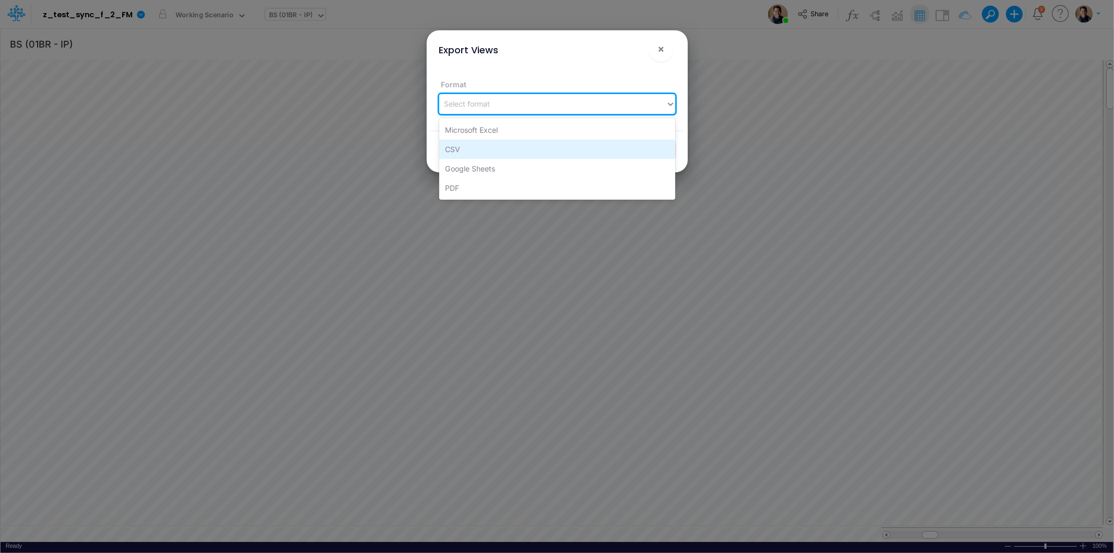
click at [548, 149] on div "CSV" at bounding box center [557, 148] width 236 height 19
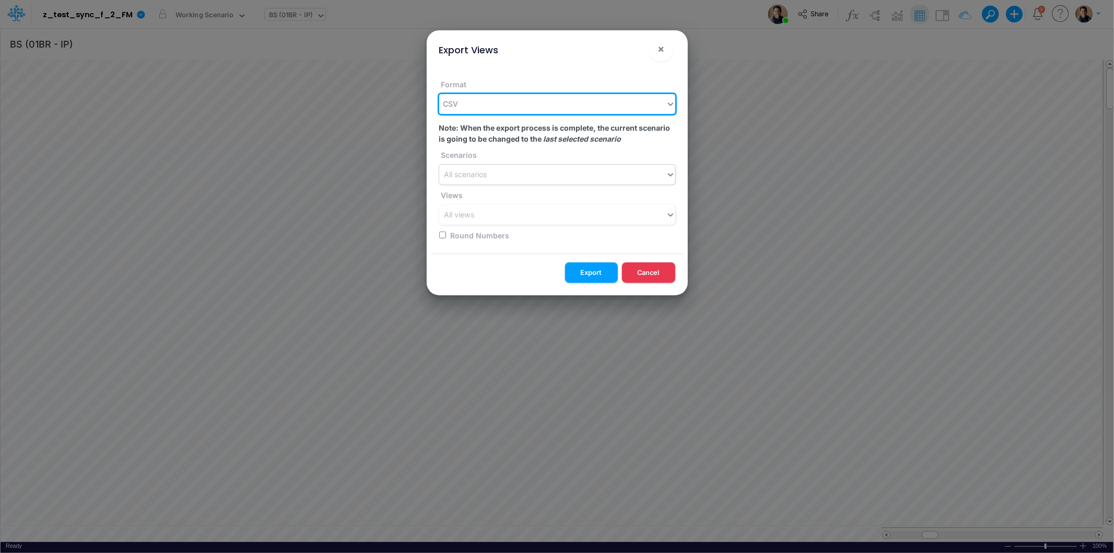
click at [515, 170] on div "All scenarios" at bounding box center [552, 174] width 227 height 17
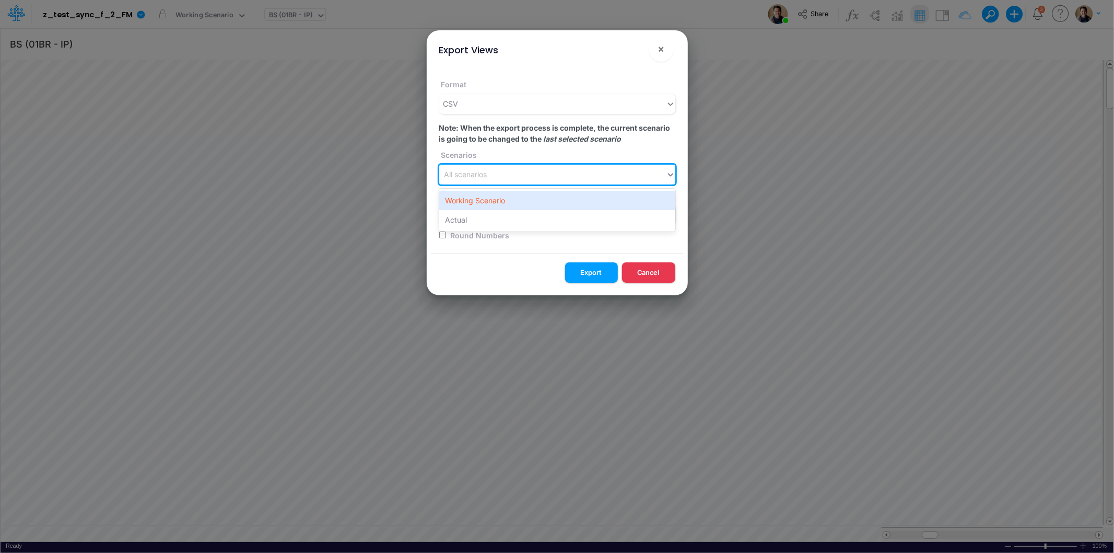
click at [513, 197] on div "Working Scenario" at bounding box center [557, 200] width 236 height 19
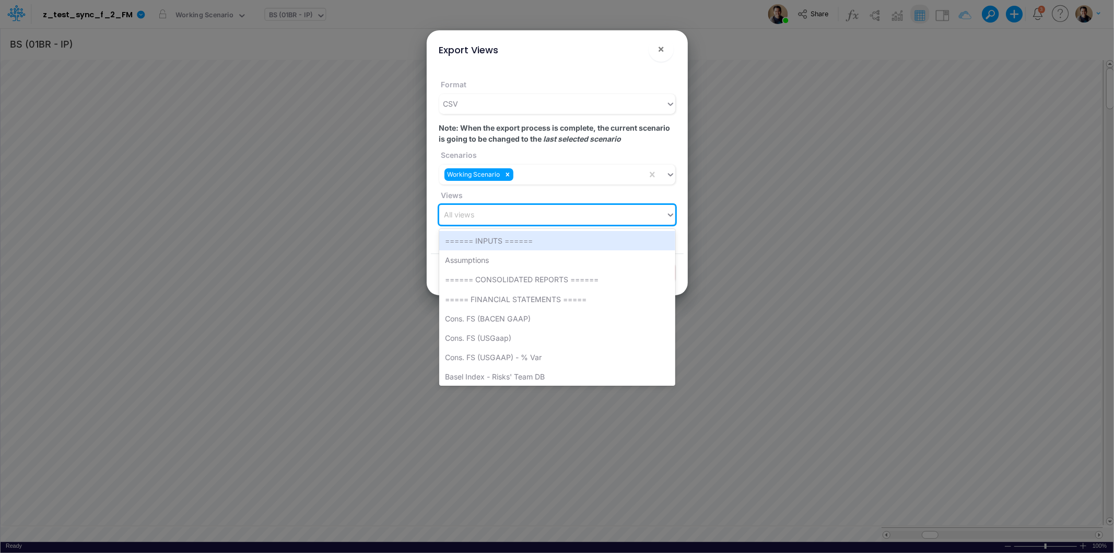
click at [517, 219] on div "All views" at bounding box center [552, 214] width 227 height 17
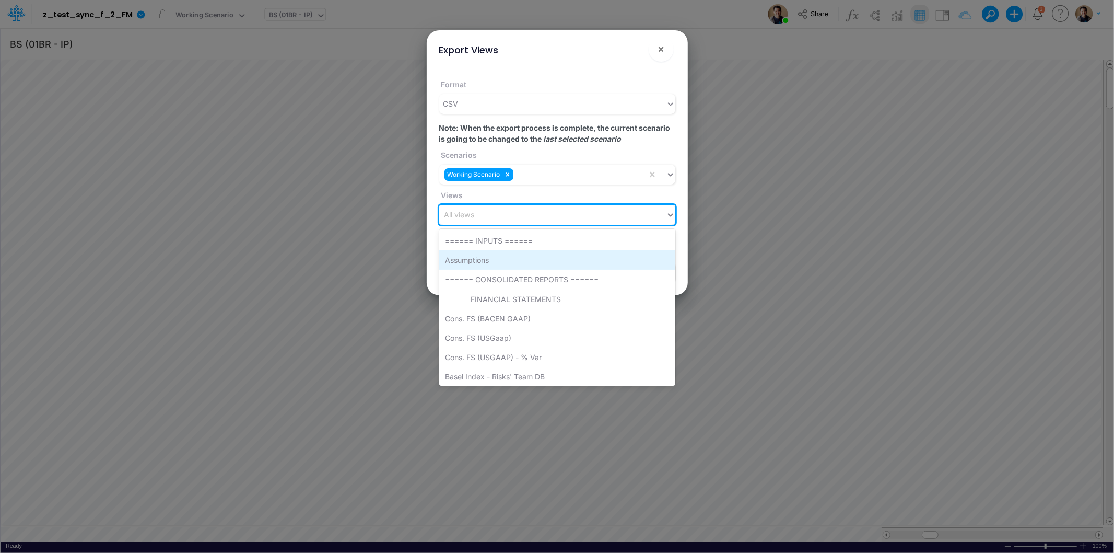
click at [547, 259] on div "Assumptions" at bounding box center [557, 259] width 236 height 19
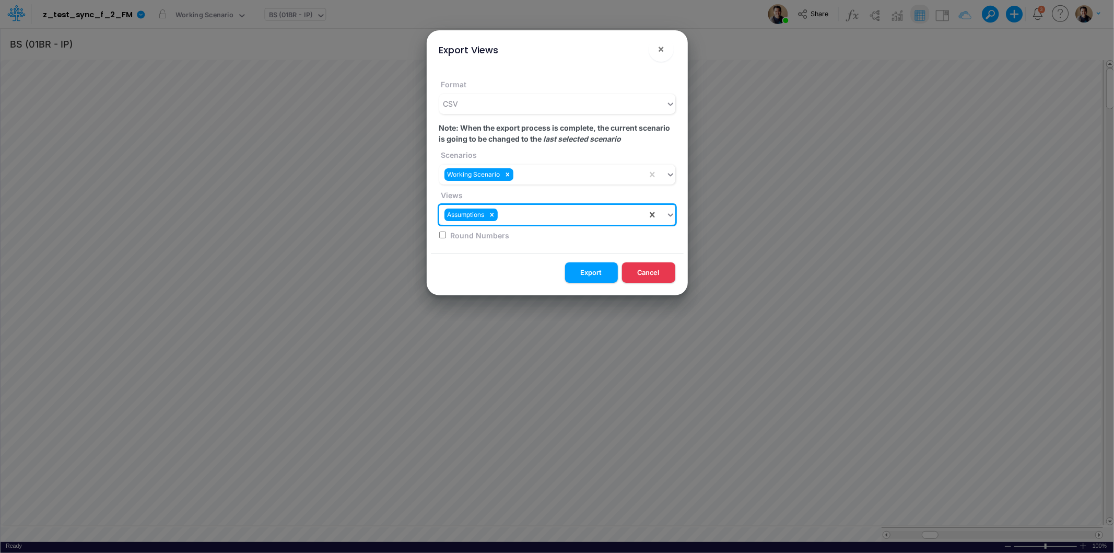
click at [537, 216] on div "Assumptions" at bounding box center [543, 214] width 208 height 17
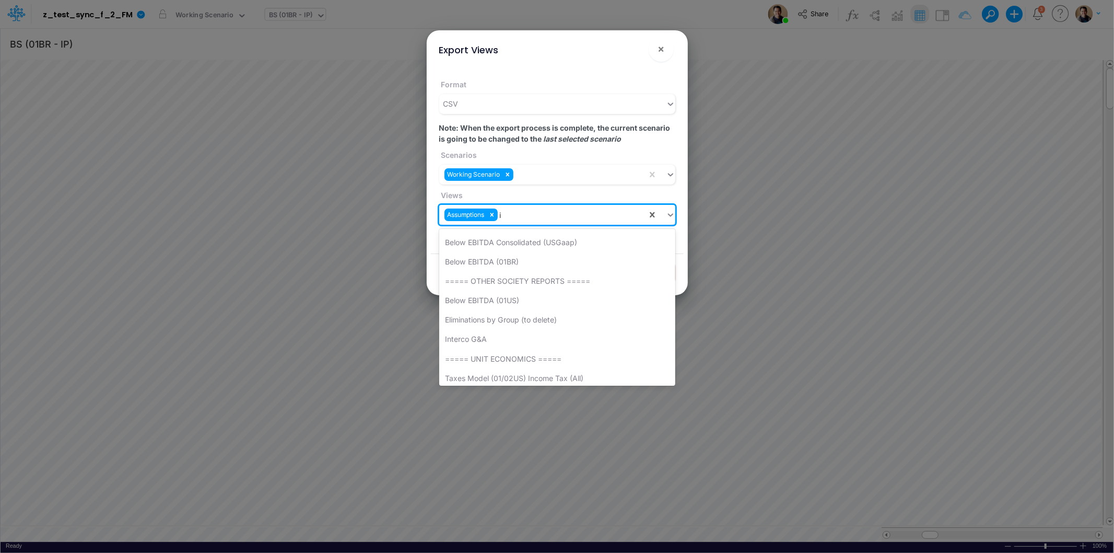
scroll to position [270, 0]
type input "ip"
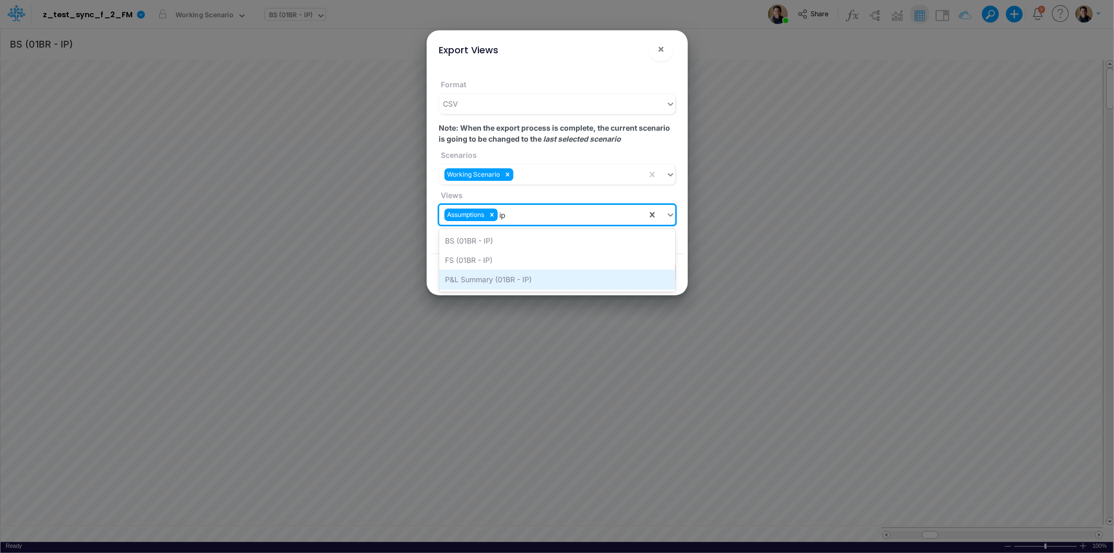
click at [521, 275] on div "P&L Summary (01BR - IP)" at bounding box center [557, 278] width 236 height 19
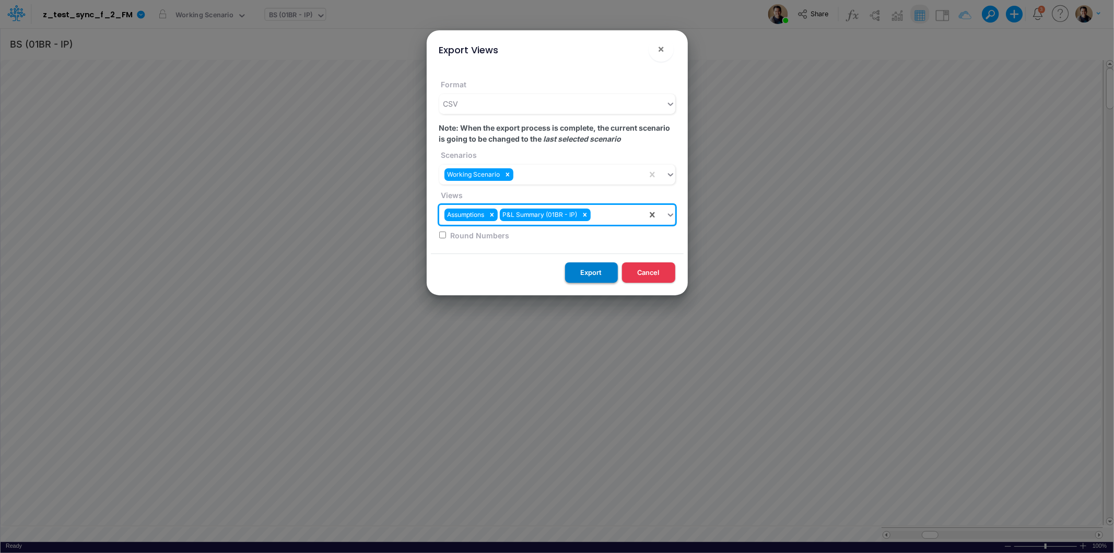
click at [594, 267] on button "Export" at bounding box center [591, 272] width 53 height 20
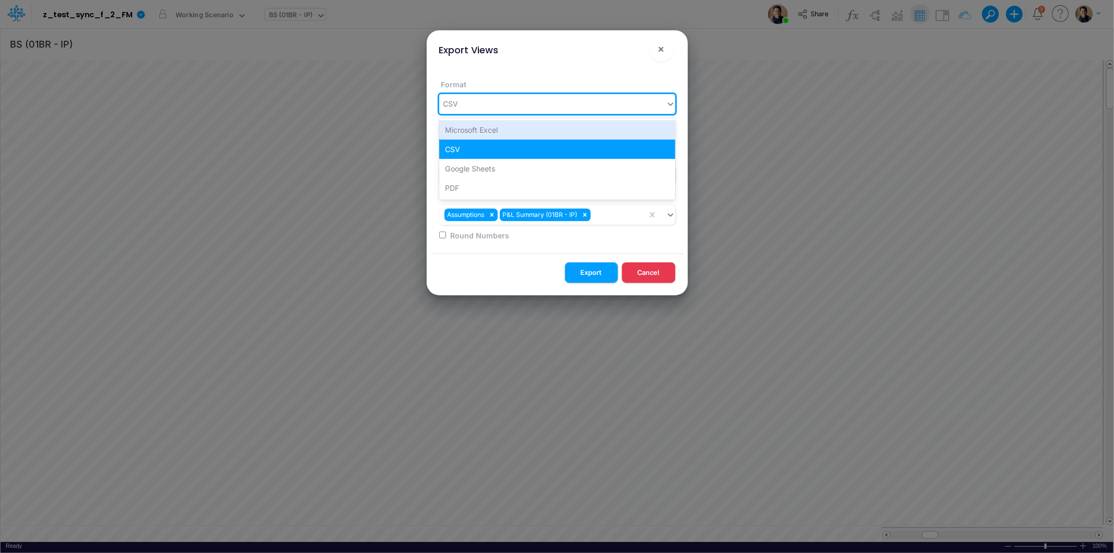
click at [613, 105] on div "CSV" at bounding box center [552, 103] width 227 height 17
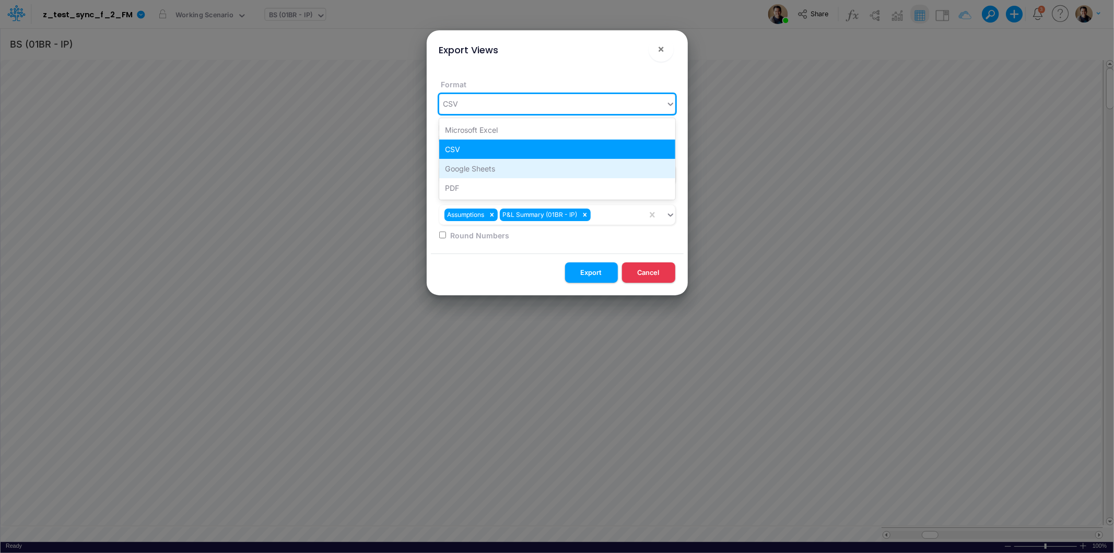
click at [578, 167] on div "Google Sheets" at bounding box center [557, 168] width 236 height 19
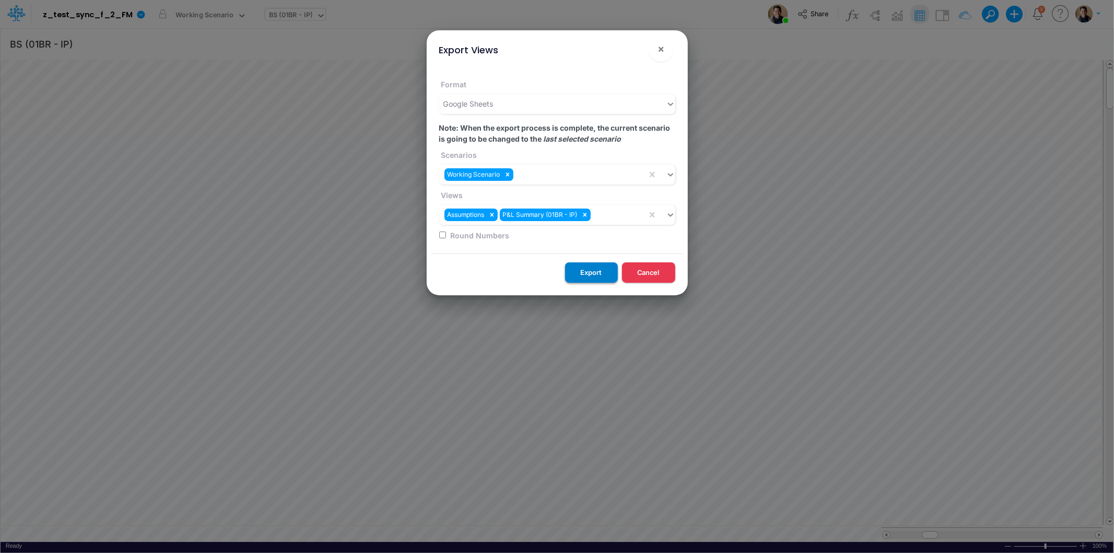
click at [598, 270] on button "Export" at bounding box center [591, 272] width 53 height 20
click at [584, 268] on button "Export" at bounding box center [591, 272] width 53 height 20
click at [659, 273] on button "Cancel" at bounding box center [648, 272] width 53 height 20
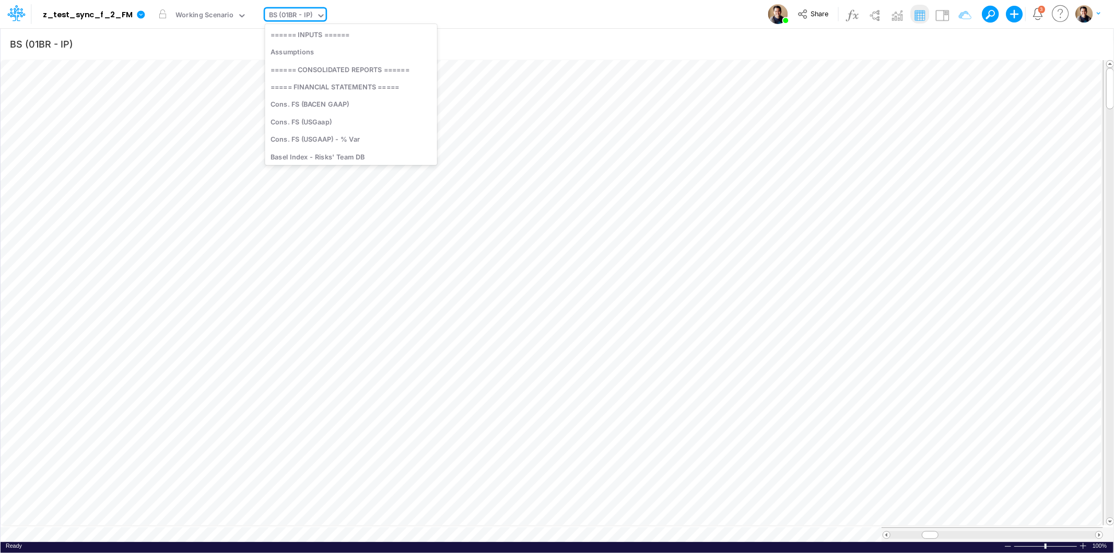
click at [275, 11] on div "BS (01BR - IP)" at bounding box center [291, 16] width 44 height 12
type input "cons"
click at [358, 69] on div "Cons. FS (USGaap)" at bounding box center [341, 69] width 152 height 17
type input "Consolidated FS - USGAAP"
click at [136, 16] on icon at bounding box center [140, 14] width 9 height 9
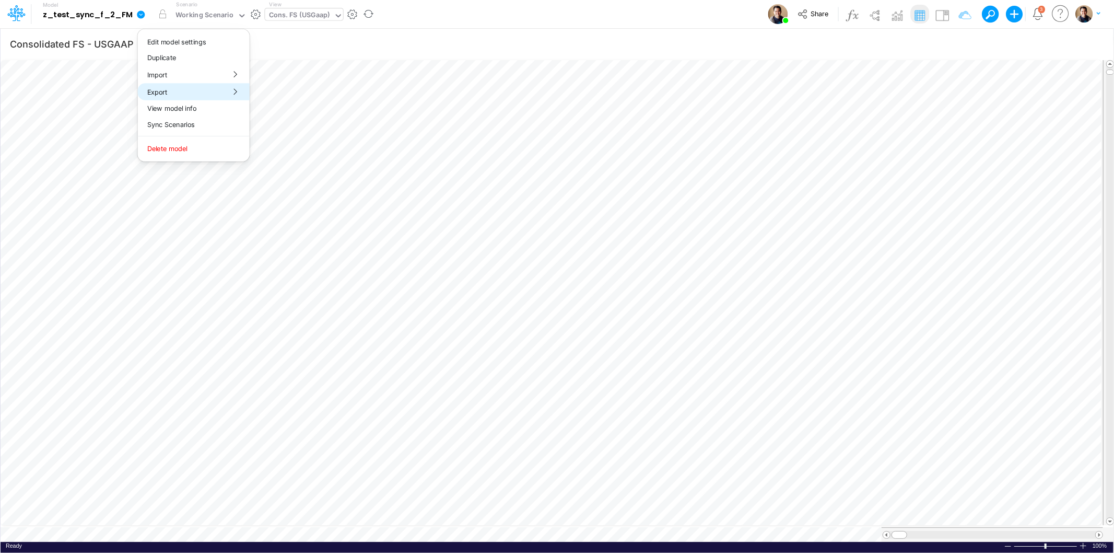
click at [184, 88] on button "Export" at bounding box center [194, 91] width 112 height 17
click at [332, 102] on button "Views" at bounding box center [306, 97] width 112 height 16
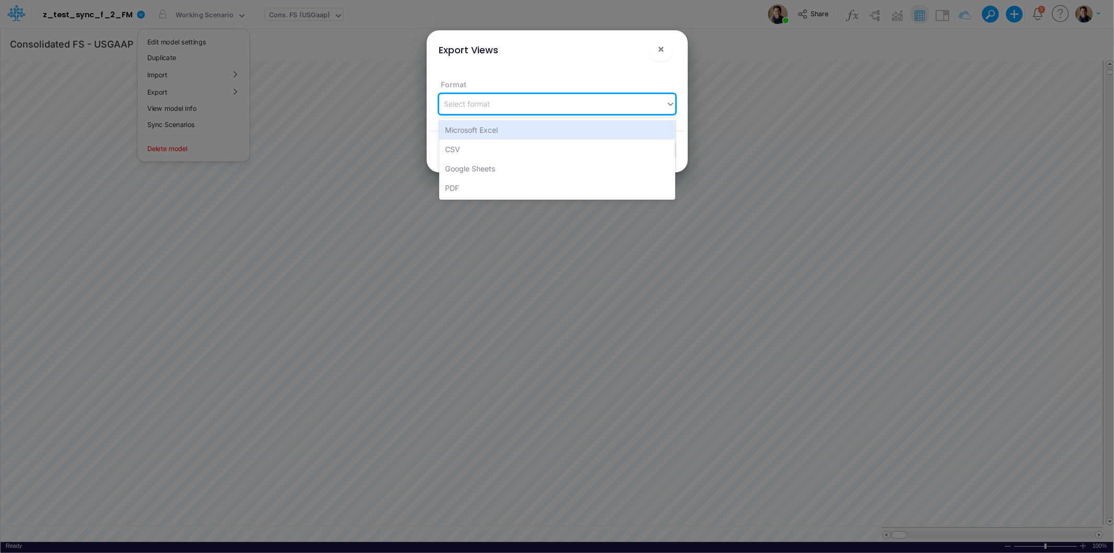
click at [567, 111] on div "Select format" at bounding box center [552, 103] width 227 height 17
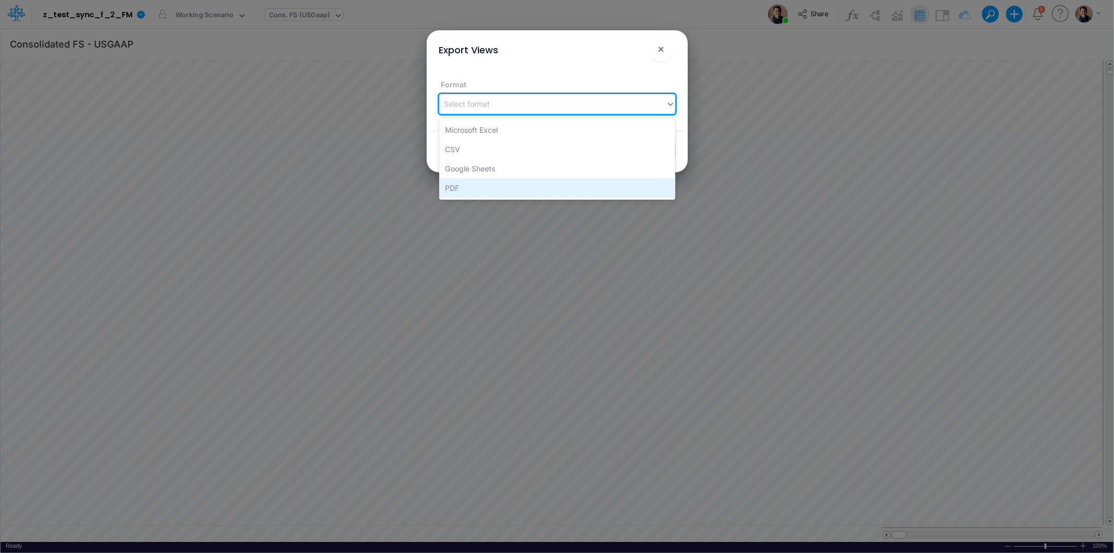
click at [552, 180] on div "PDF" at bounding box center [557, 187] width 236 height 19
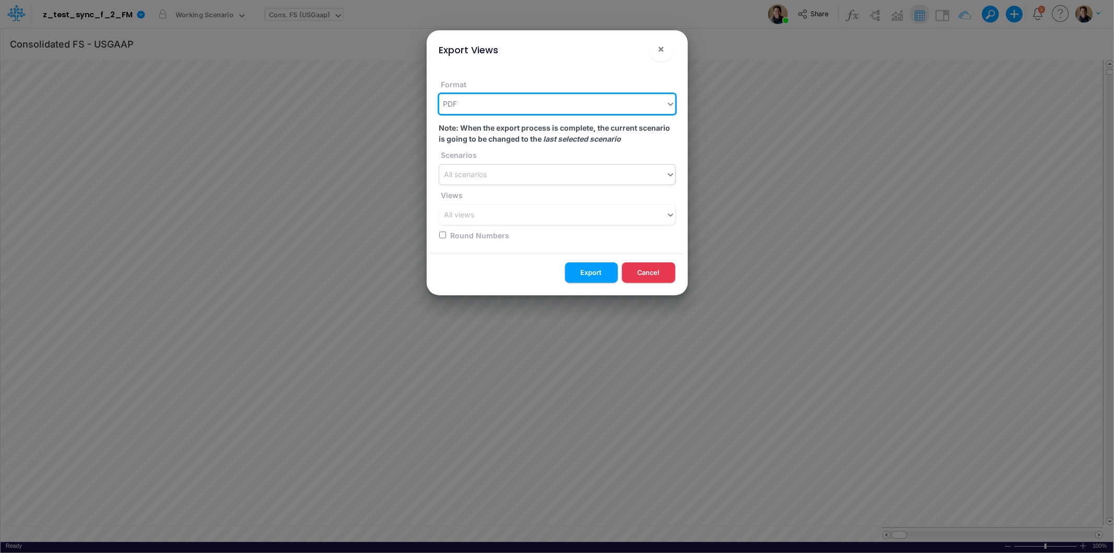
click at [561, 175] on div "All scenarios" at bounding box center [552, 174] width 227 height 17
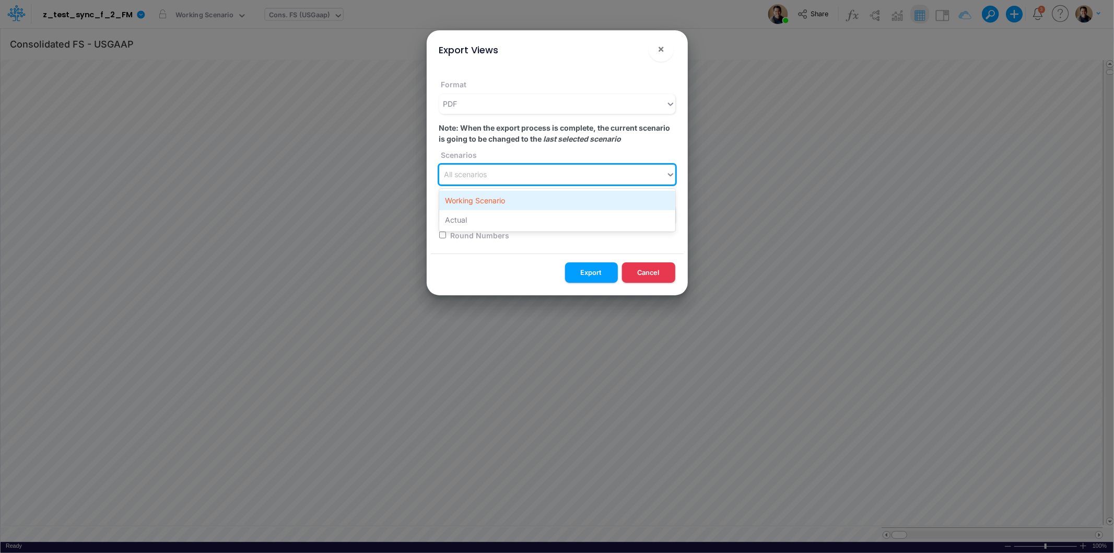
click at [556, 198] on div "Working Scenario" at bounding box center [557, 200] width 236 height 19
click at [553, 217] on div "All views" at bounding box center [552, 214] width 227 height 17
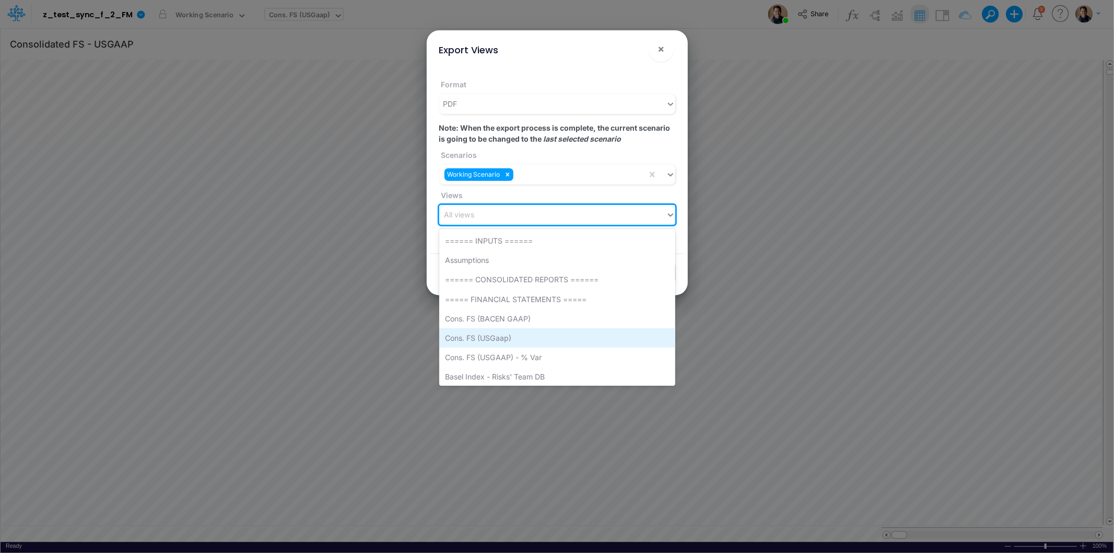
click at [567, 332] on div "Cons. FS (USGaap)" at bounding box center [557, 337] width 236 height 19
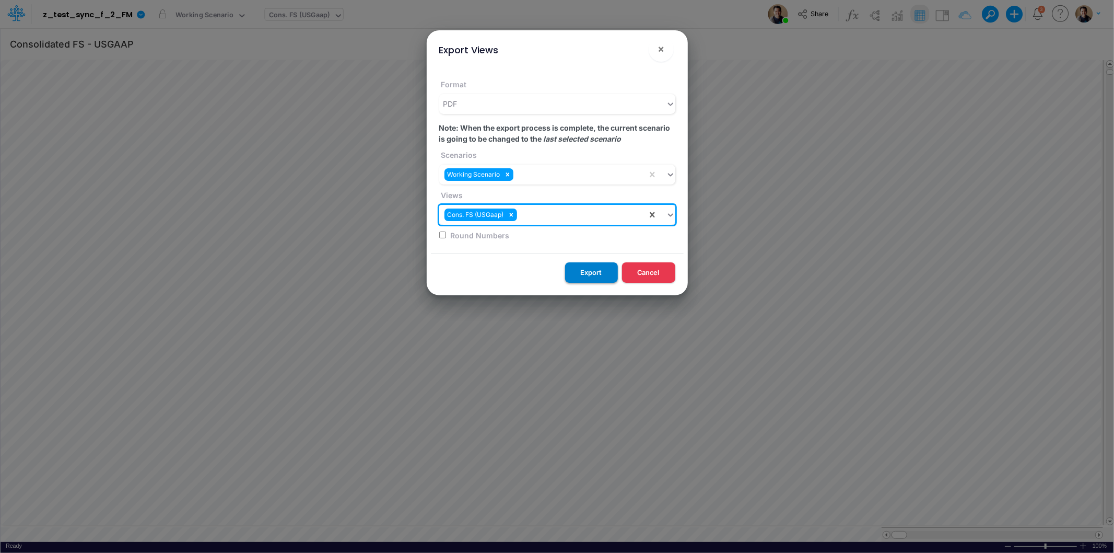
click at [594, 267] on button "Export" at bounding box center [591, 272] width 53 height 20
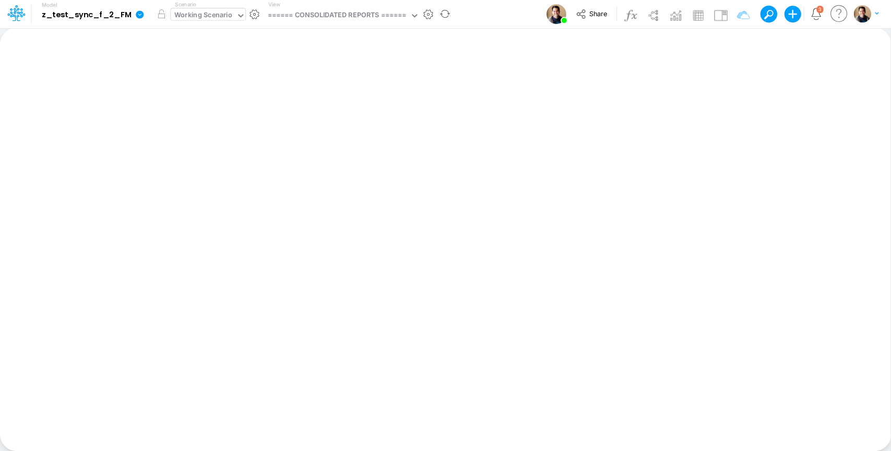
click at [226, 16] on div "Working Scenario" at bounding box center [203, 16] width 58 height 12
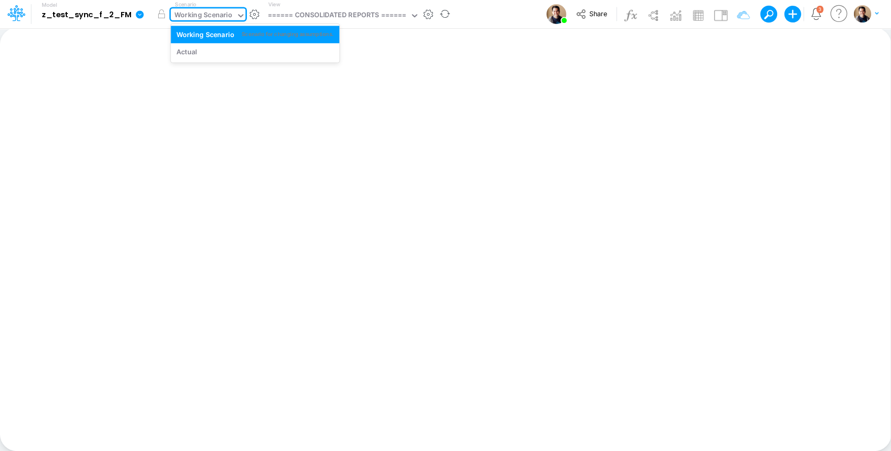
click at [226, 16] on div "Working Scenario" at bounding box center [203, 16] width 58 height 12
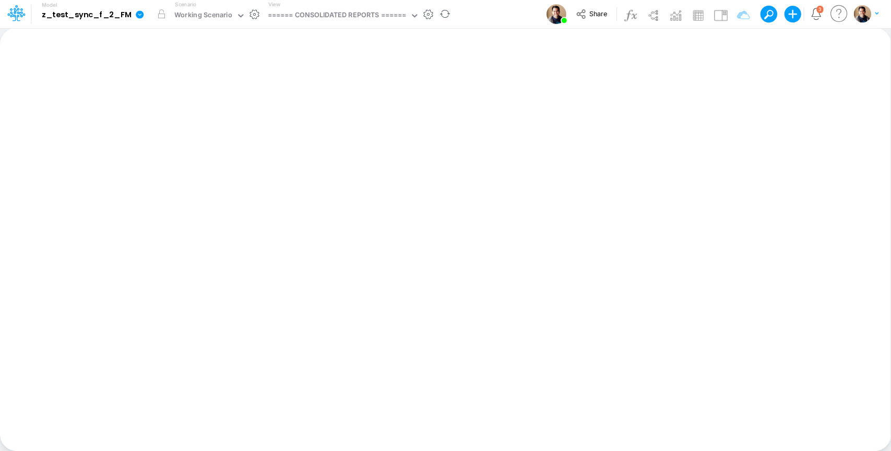
click at [136, 14] on icon at bounding box center [140, 14] width 8 height 8
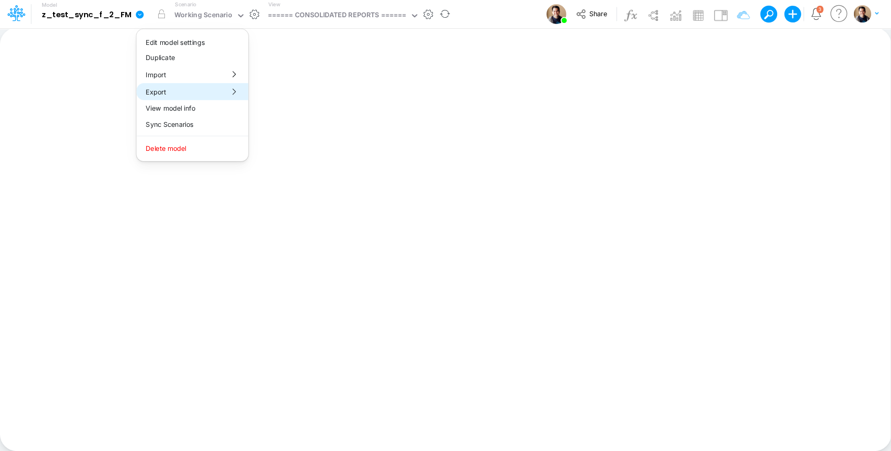
click at [205, 92] on button "Export" at bounding box center [192, 91] width 112 height 17
click at [201, 123] on button "Sync Scenarios" at bounding box center [192, 124] width 112 height 16
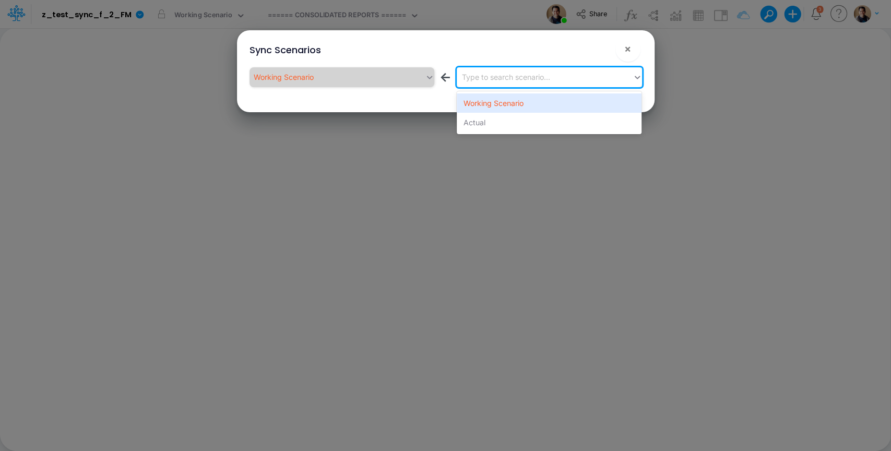
drag, startPoint x: 489, startPoint y: 75, endPoint x: 501, endPoint y: 86, distance: 16.3
click at [491, 77] on div "Type to search scenario..." at bounding box center [506, 77] width 88 height 11
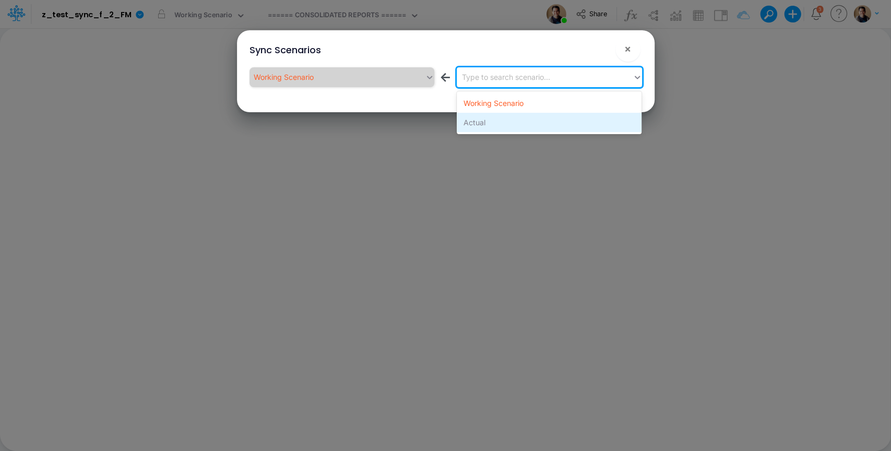
click at [511, 120] on div "Actual" at bounding box center [549, 122] width 185 height 19
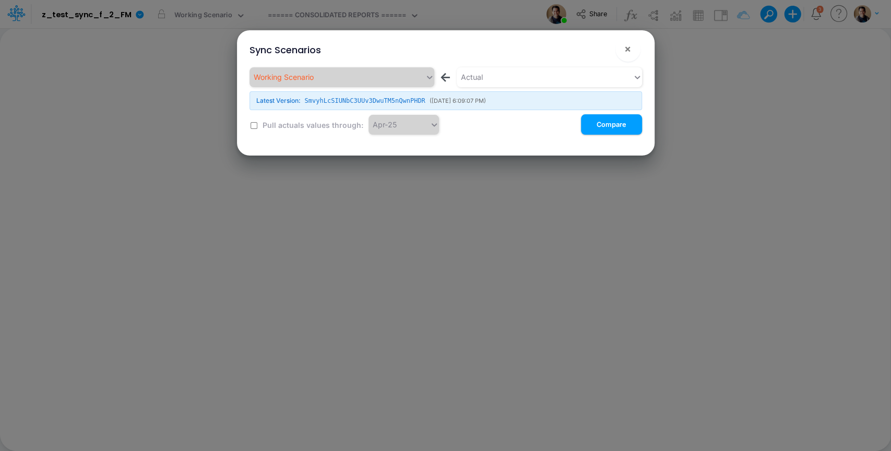
click at [287, 123] on label "Pull actuals values through:" at bounding box center [312, 125] width 102 height 11
click at [259, 125] on div "Working Scenario ← Actual Latest Version: SmvyhLcSIUNbC3UUv3DwuTM5nQwnPHDR ( 8/…" at bounding box center [446, 100] width 393 height 67
click at [256, 126] on input "checkbox" at bounding box center [254, 125] width 7 height 7
checkbox input "true"
click at [607, 126] on button "Compare" at bounding box center [611, 124] width 61 height 20
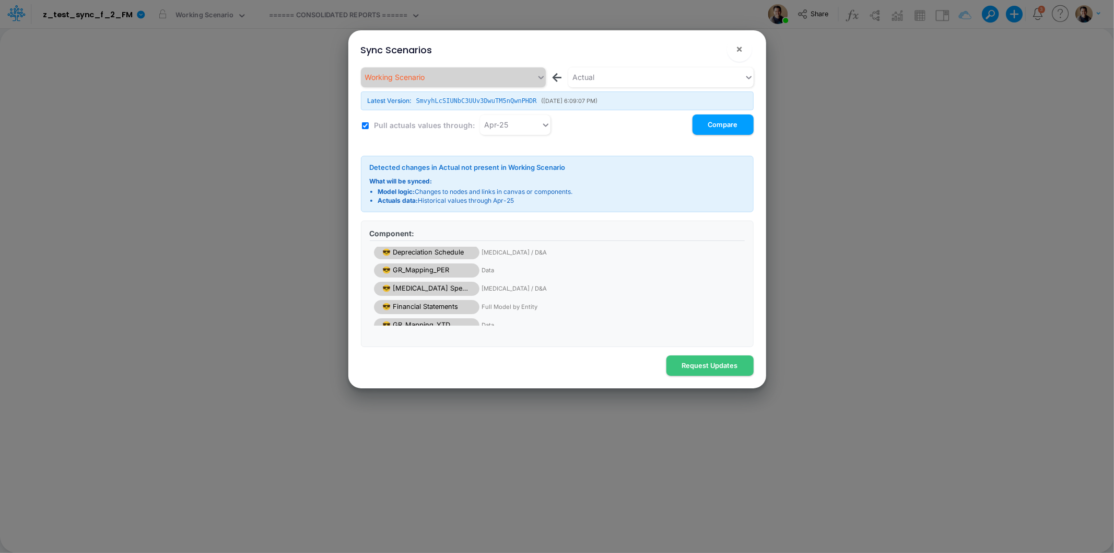
scroll to position [31, 0]
click at [648, 71] on div "Actual" at bounding box center [656, 76] width 176 height 17
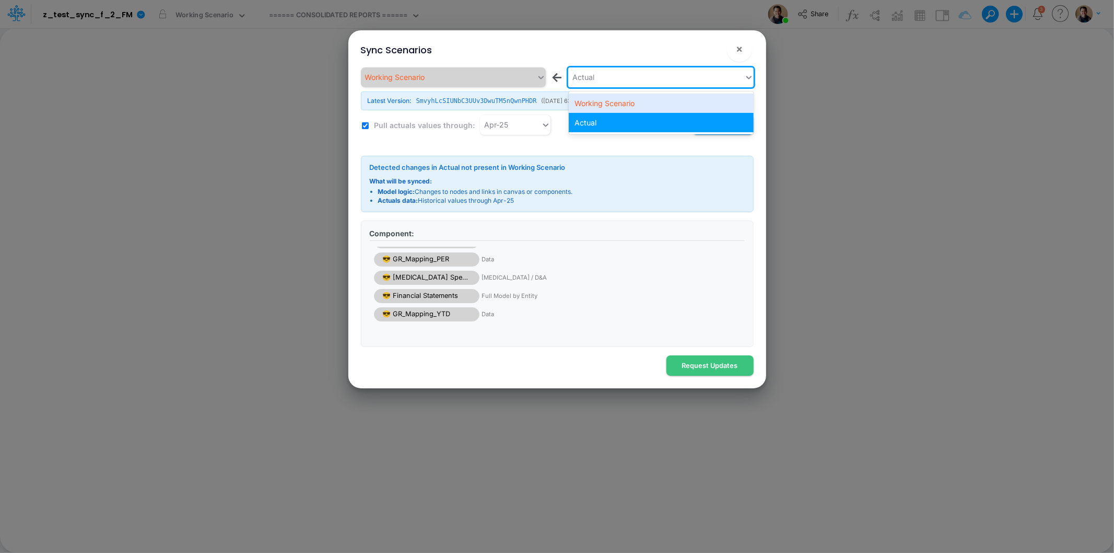
click at [597, 44] on div "Sync Scenarios ×" at bounding box center [557, 47] width 409 height 35
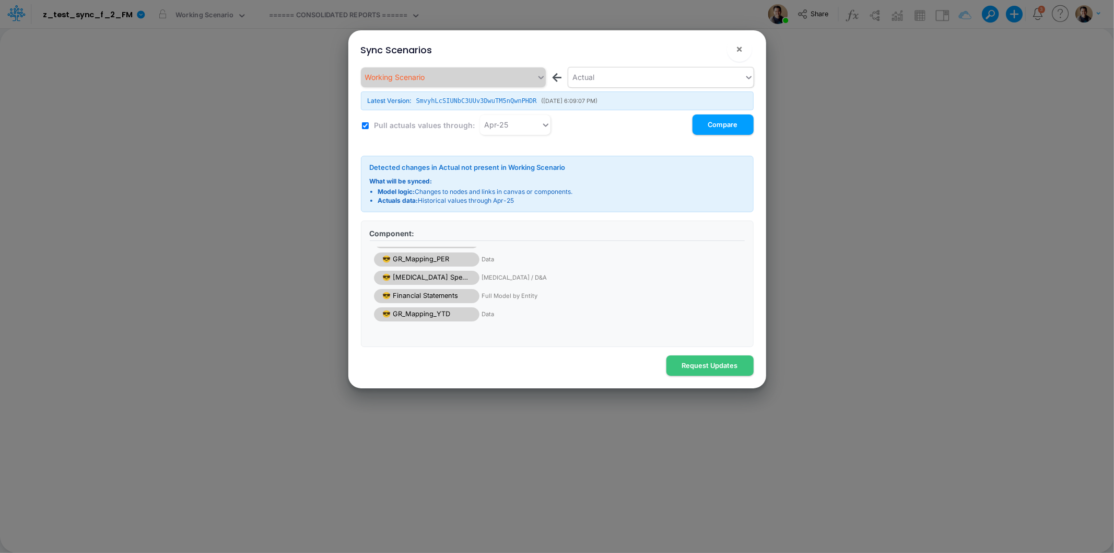
click at [609, 74] on div "Actual" at bounding box center [656, 76] width 176 height 17
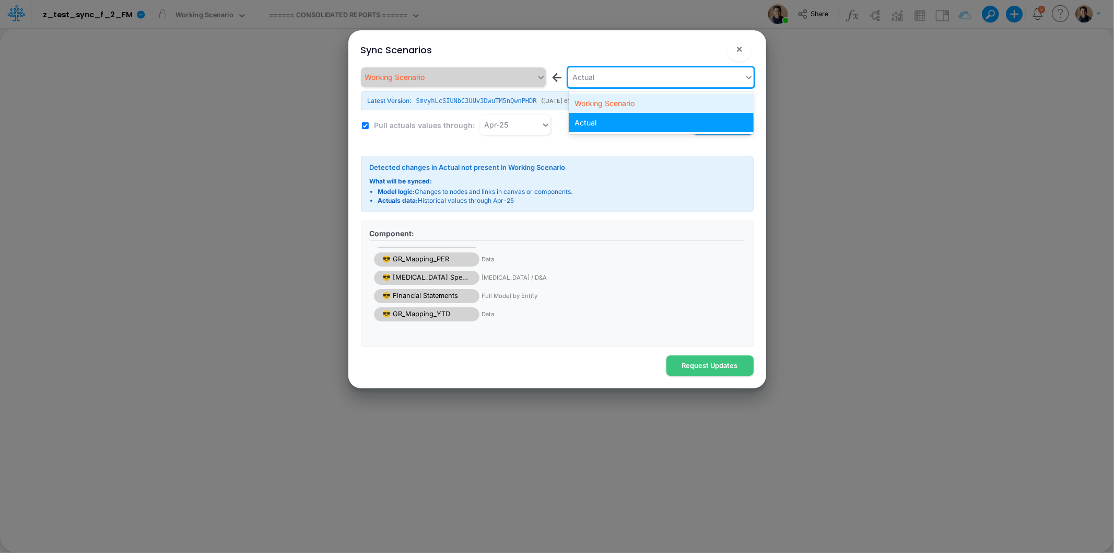
click at [615, 98] on div "Working Scenario" at bounding box center [661, 102] width 185 height 19
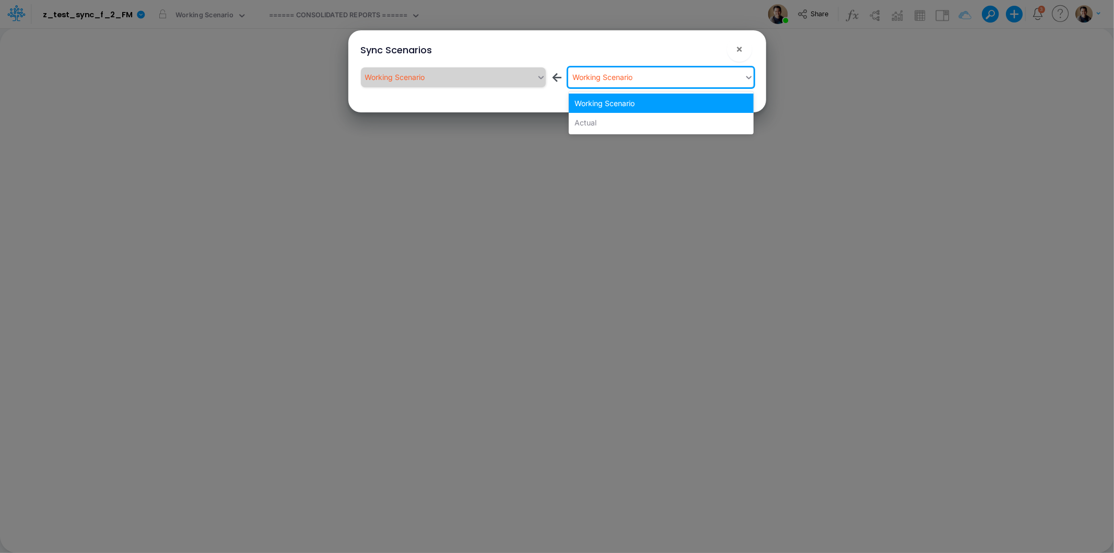
drag, startPoint x: 620, startPoint y: 76, endPoint x: 620, endPoint y: 89, distance: 12.5
click at [620, 76] on div "Working Scenario" at bounding box center [602, 77] width 60 height 11
click at [620, 118] on div "Actual" at bounding box center [661, 122] width 185 height 19
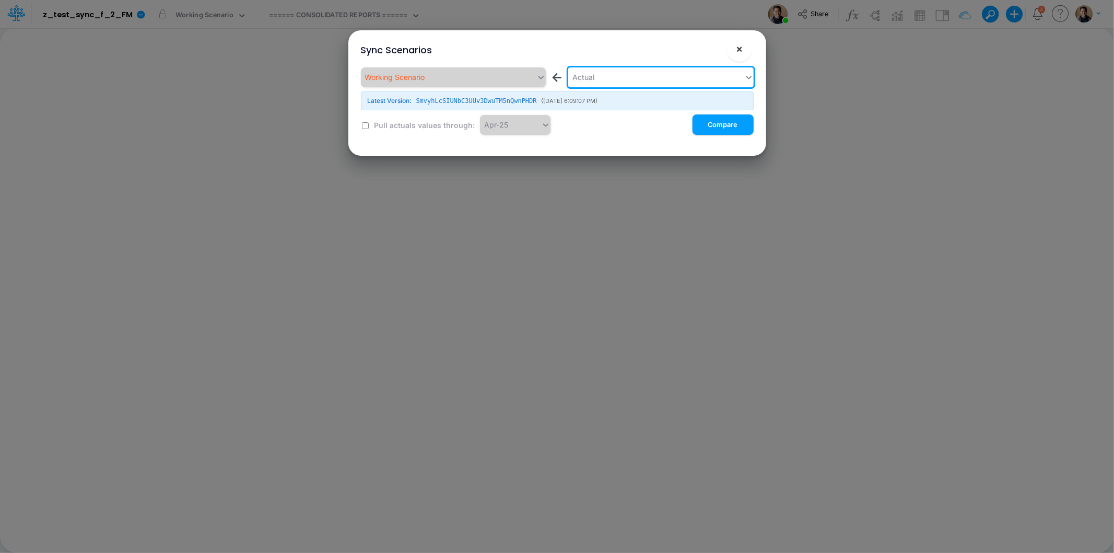
click at [742, 48] on span "×" at bounding box center [739, 48] width 7 height 13
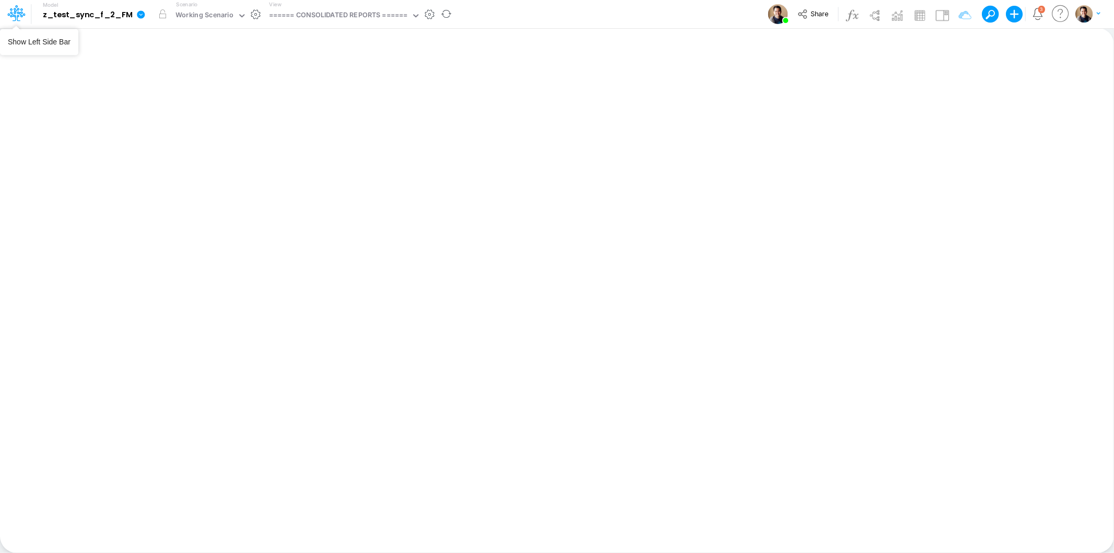
drag, startPoint x: 14, startPoint y: 19, endPoint x: 37, endPoint y: 25, distance: 23.8
click at [14, 19] on icon at bounding box center [16, 13] width 18 height 18
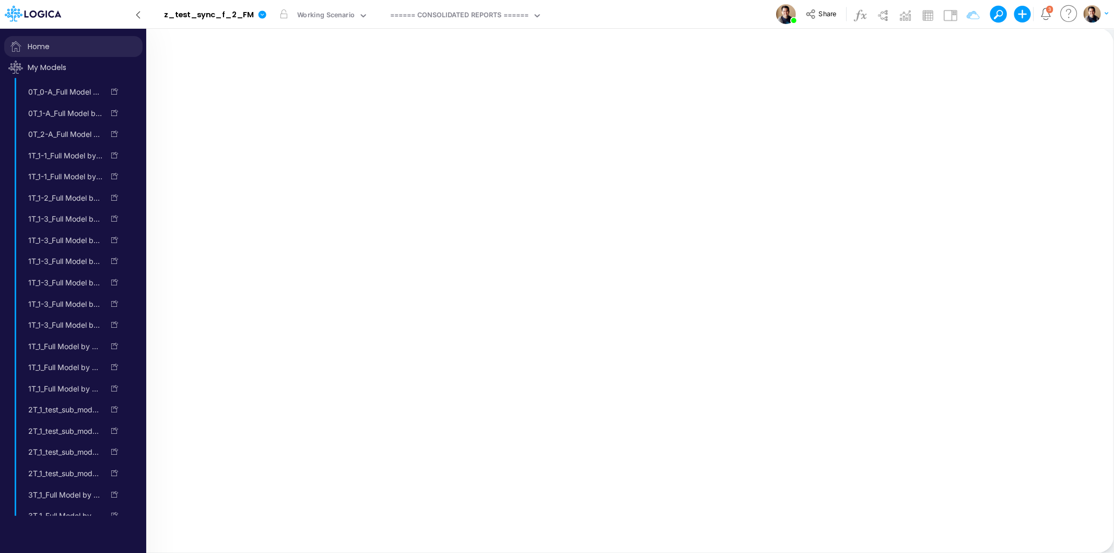
click at [45, 45] on span "Home" at bounding box center [73, 46] width 138 height 21
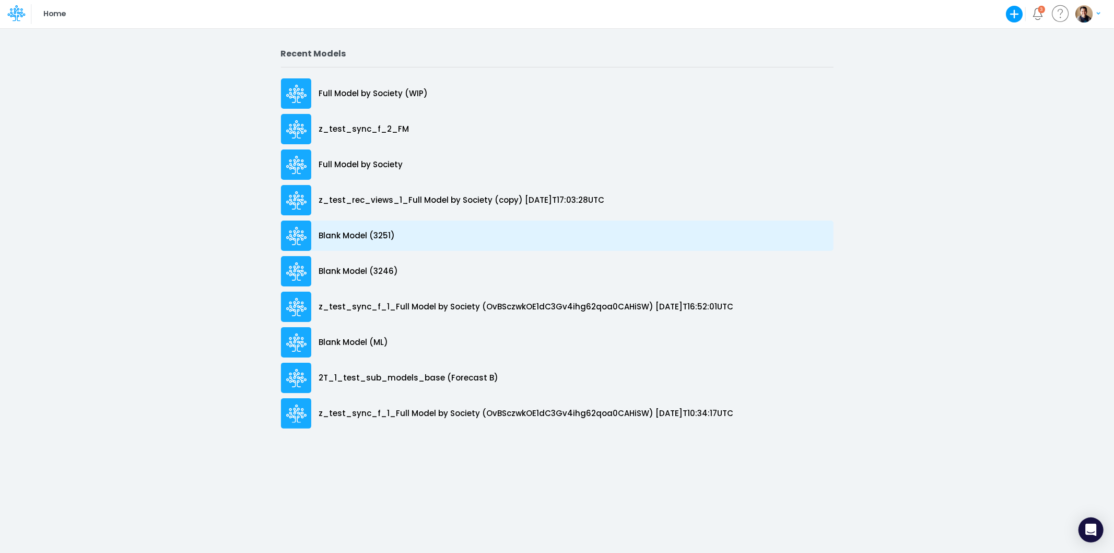
click at [385, 232] on p "Blank Model (3251)" at bounding box center [357, 236] width 76 height 12
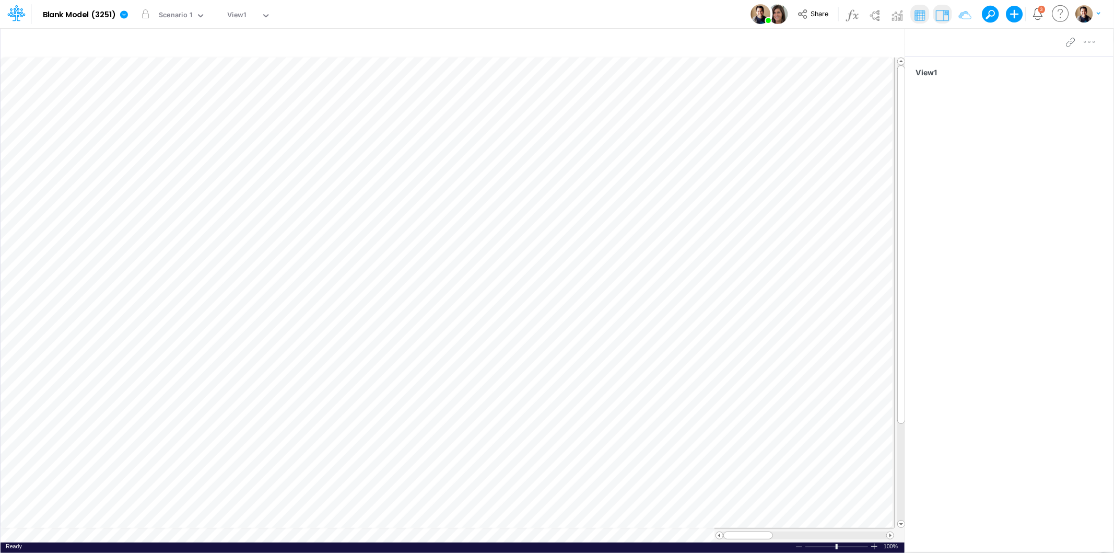
scroll to position [0, 1]
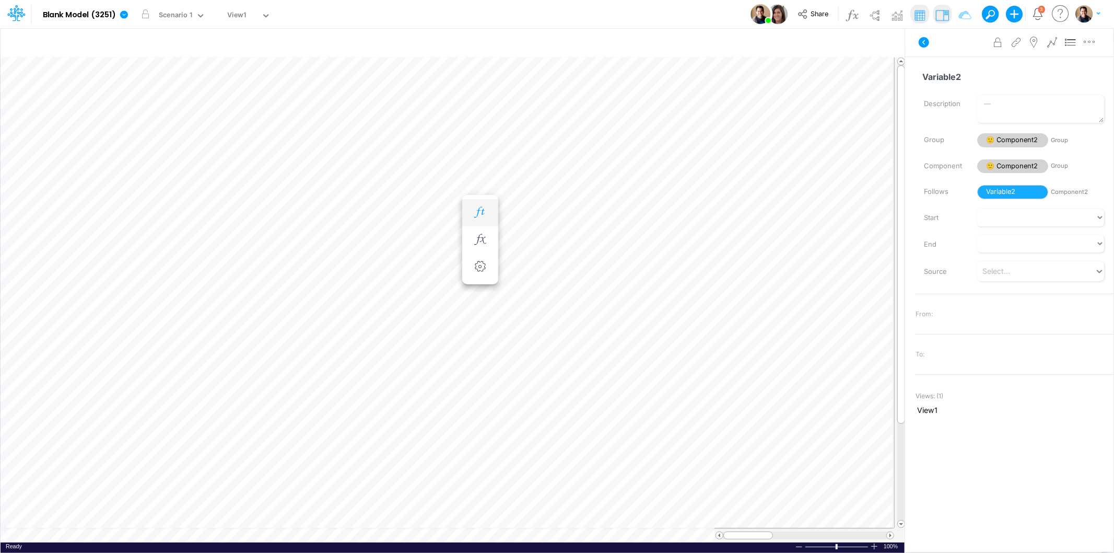
click at [478, 207] on icon "button" at bounding box center [480, 212] width 16 height 11
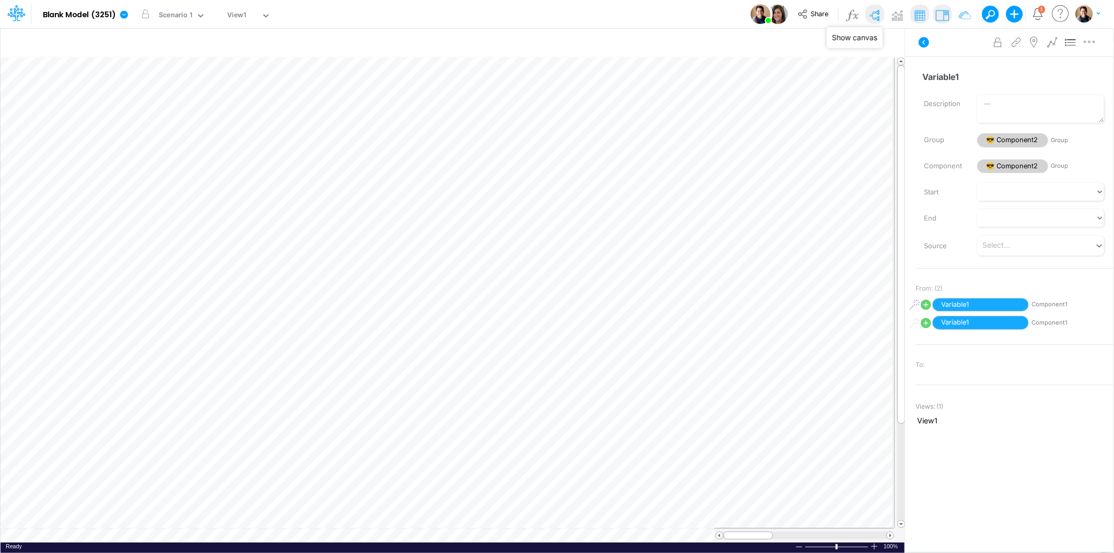
click at [875, 16] on img at bounding box center [874, 15] width 17 height 17
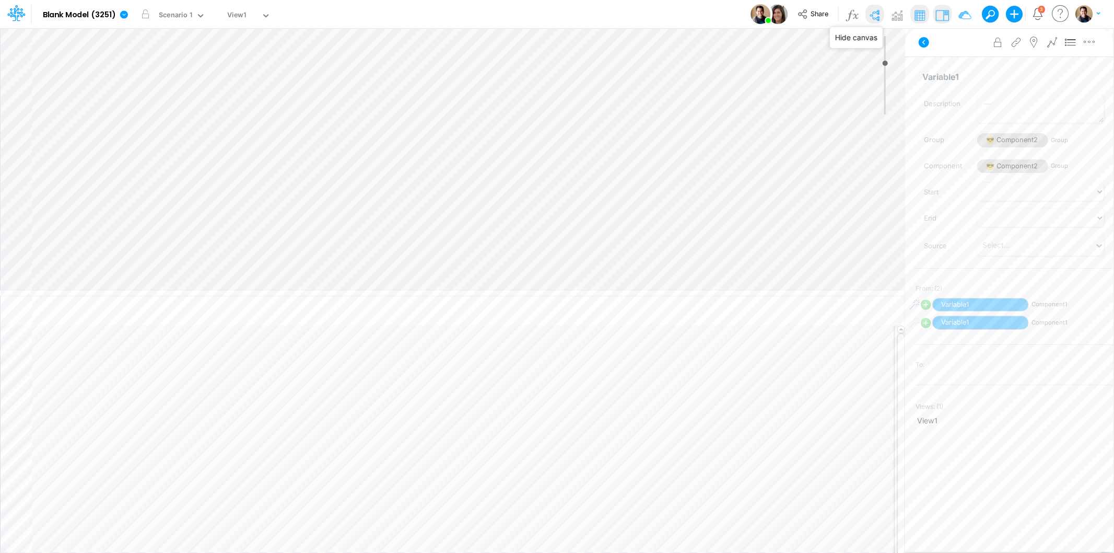
type input "0"
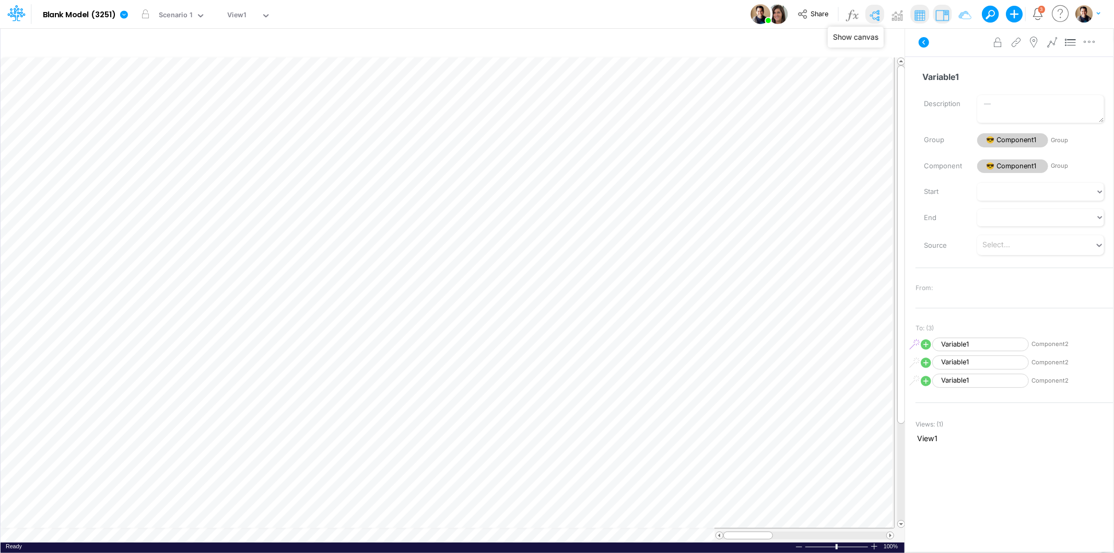
click at [876, 14] on img at bounding box center [874, 15] width 17 height 17
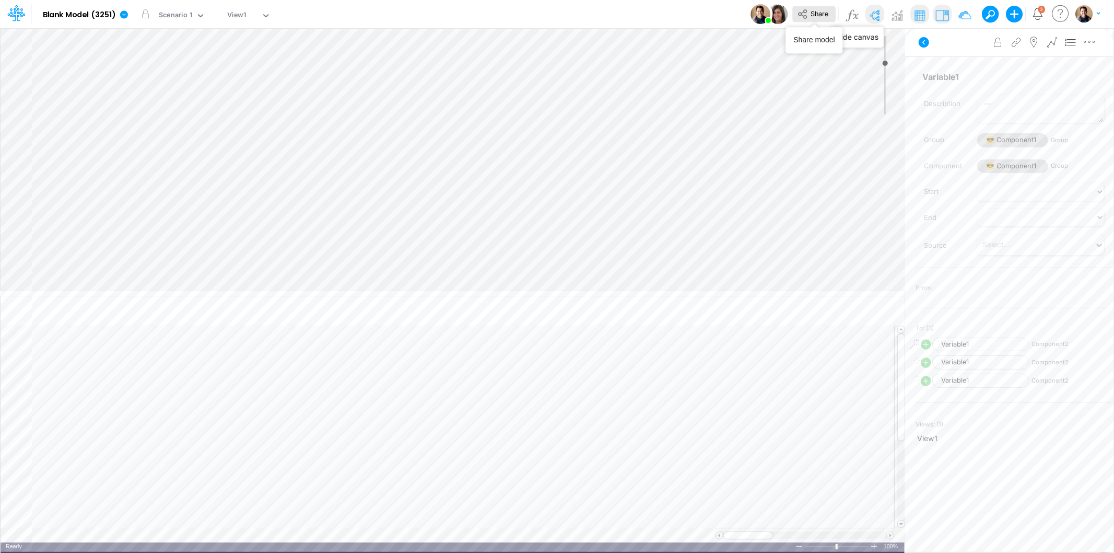
type input "0"
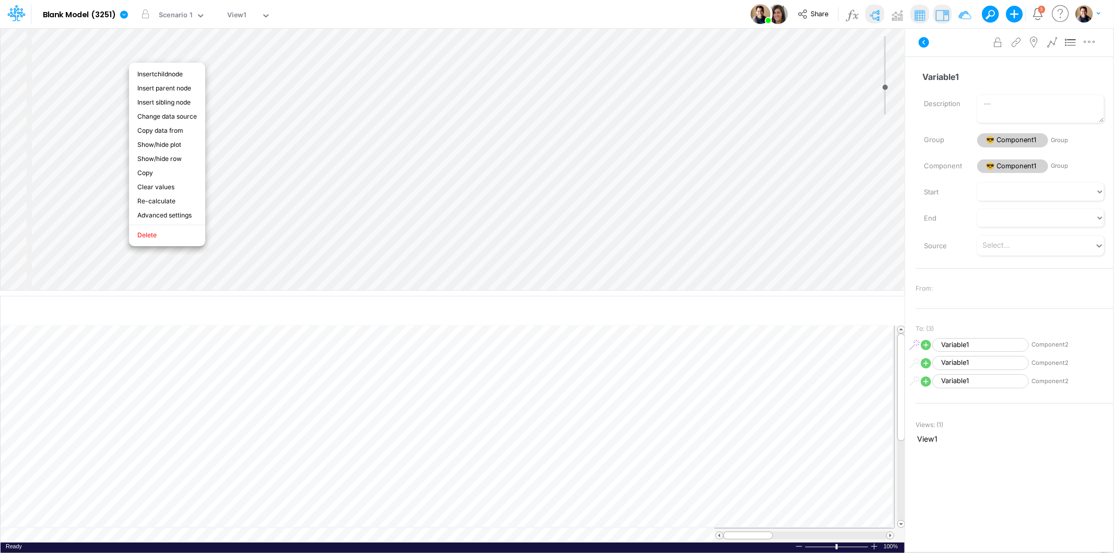
click at [467, 8] on div "Model Blank Model (3251) Edit model settings Duplicate Import QuickBooks QuickB…" at bounding box center [557, 14] width 1003 height 28
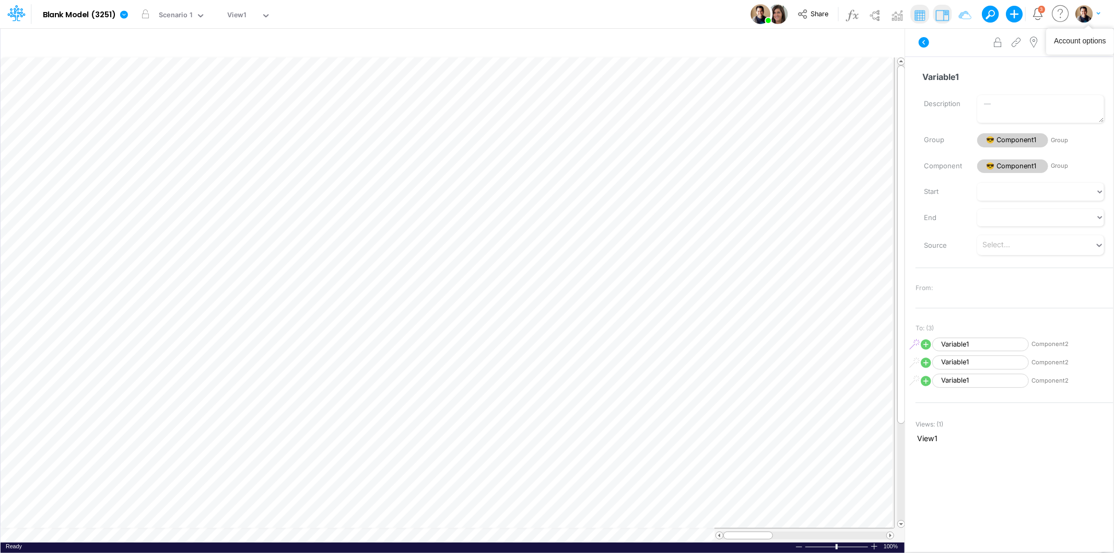
click at [1087, 17] on img "button" at bounding box center [1083, 13] width 17 height 17
click at [1030, 56] on button "Log out" at bounding box center [1045, 61] width 112 height 16
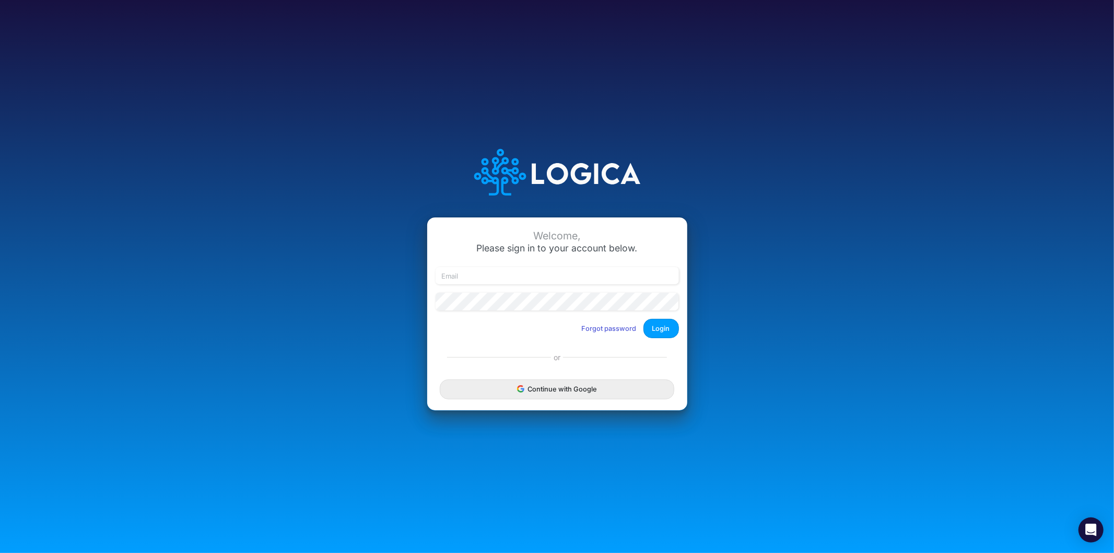
type input "[EMAIL_ADDRESS][PERSON_NAME][PERSON_NAME][DOMAIN_NAME]"
click at [493, 278] on input "[EMAIL_ADDRESS][PERSON_NAME][PERSON_NAME][DOMAIN_NAME]" at bounding box center [557, 276] width 243 height 18
drag, startPoint x: 493, startPoint y: 278, endPoint x: 511, endPoint y: 279, distance: 17.8
click at [496, 278] on input "[EMAIL_ADDRESS][PERSON_NAME][PERSON_NAME][DOMAIN_NAME]" at bounding box center [557, 276] width 243 height 18
